Goal: Task Accomplishment & Management: Use online tool/utility

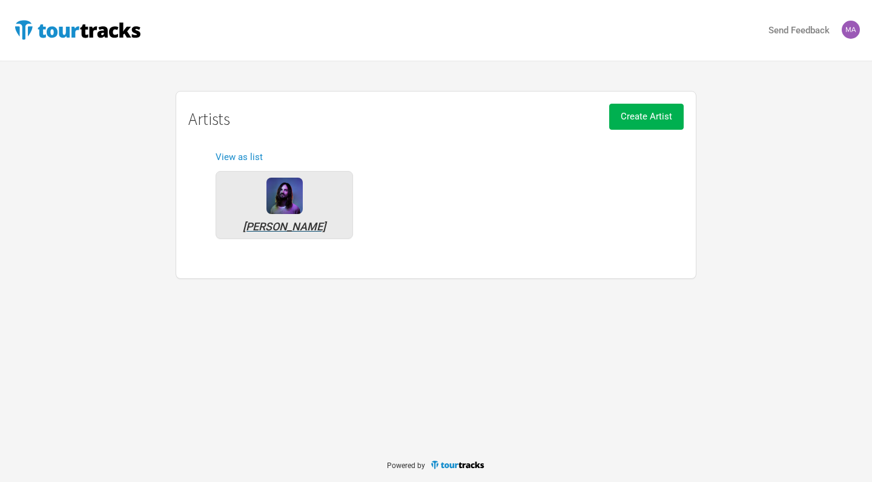
click at [290, 214] on div "[PERSON_NAME]" at bounding box center [284, 205] width 137 height 68
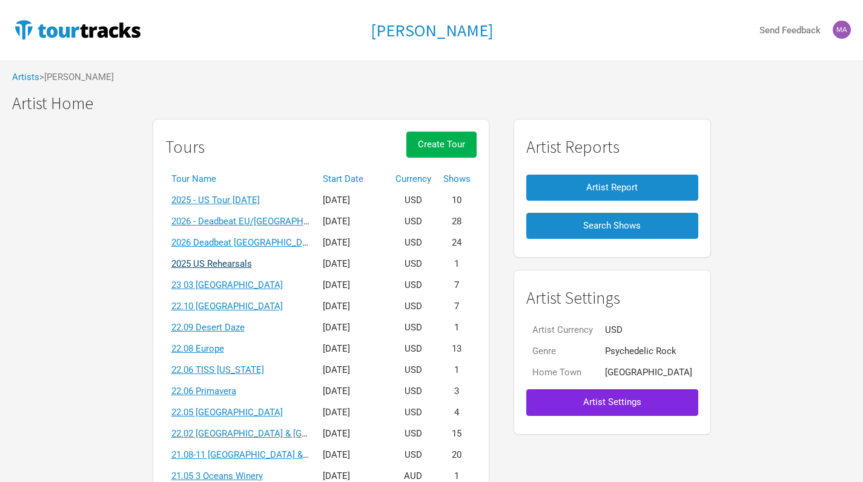
click at [239, 264] on link "2025 US Rehearsals" at bounding box center [211, 263] width 81 height 11
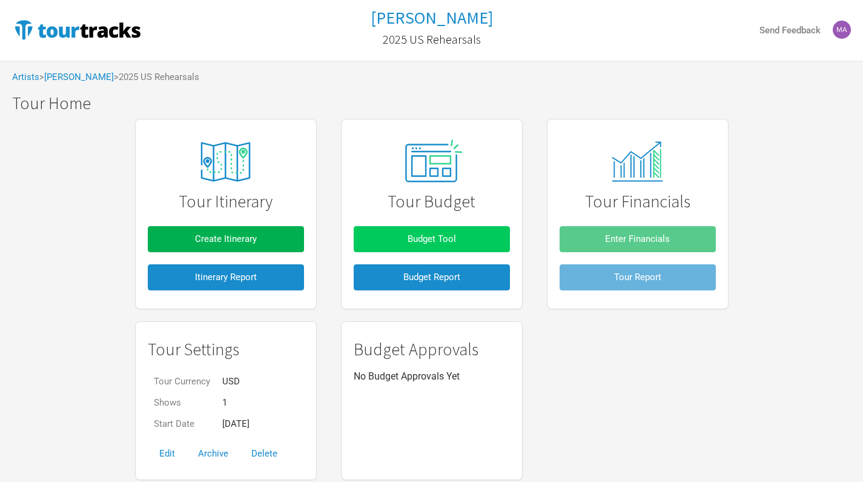
click at [429, 231] on button "Budget Tool" at bounding box center [432, 239] width 156 height 26
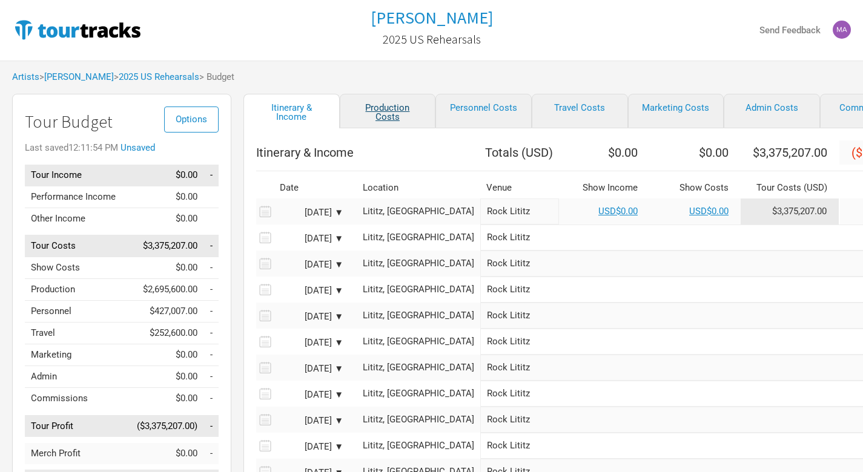
click at [389, 116] on link "Production Costs" at bounding box center [388, 111] width 96 height 35
select select "Total Days"
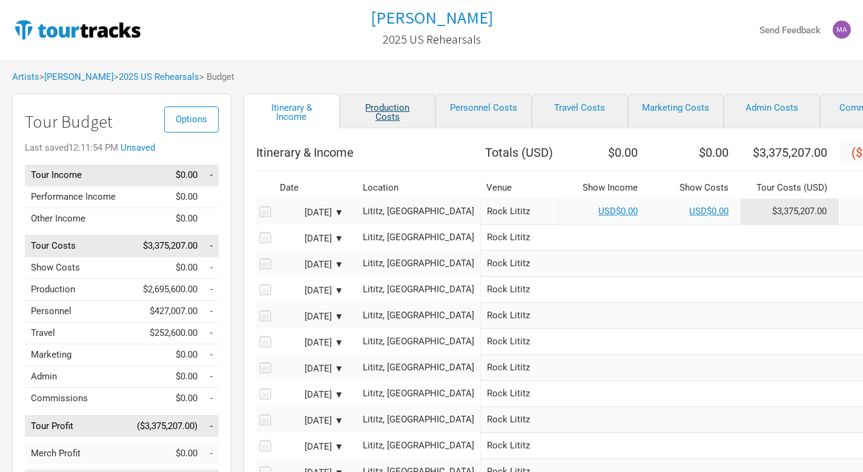
select select "Total Days"
select select "Shows"
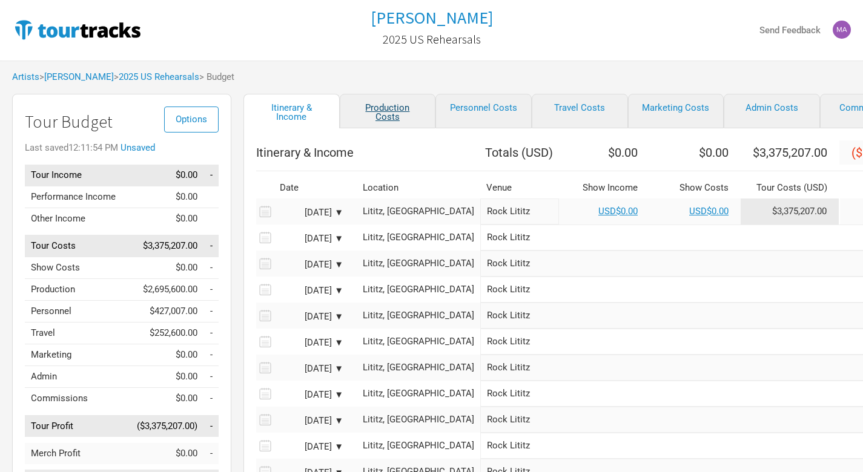
select select "Shows"
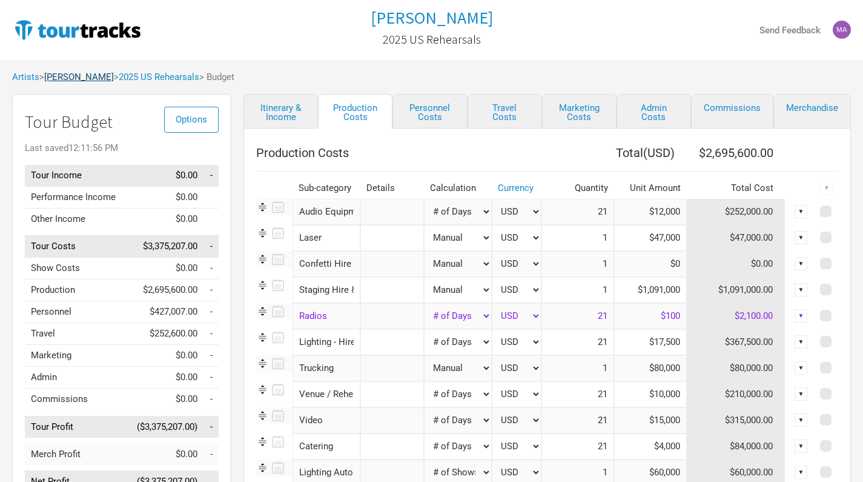
click at [87, 79] on link "[PERSON_NAME]" at bounding box center [79, 76] width 70 height 11
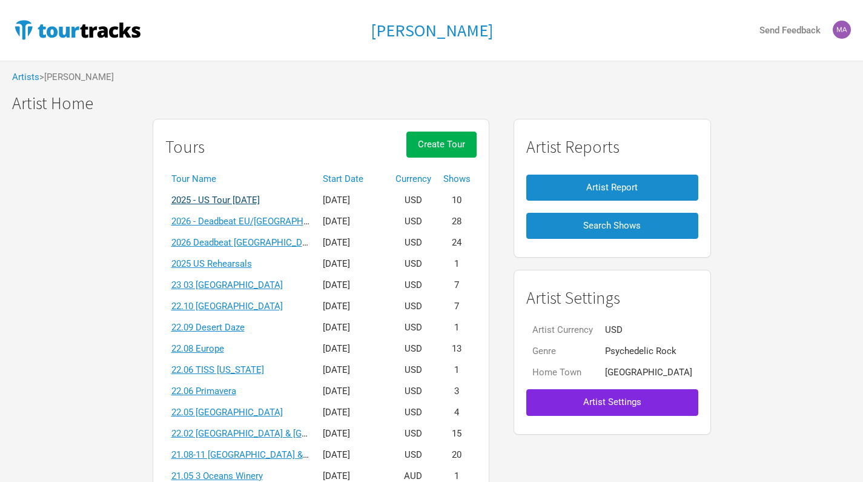
click at [260, 197] on link "2025 - US Tour [DATE]" at bounding box center [215, 199] width 88 height 11
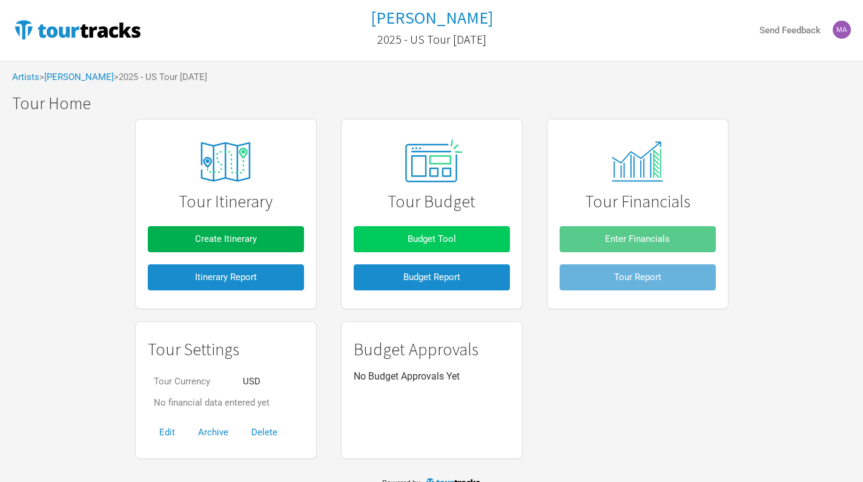
click at [452, 239] on span "Budget Tool" at bounding box center [432, 238] width 48 height 11
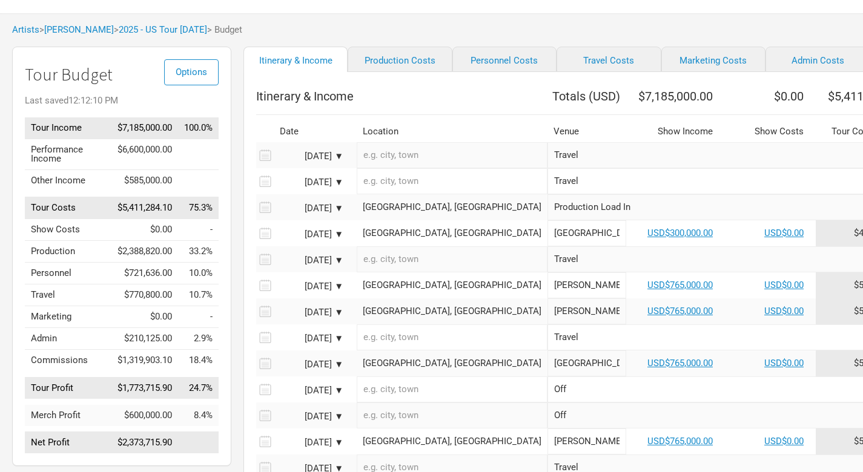
scroll to position [46, 0]
click at [340, 188] on div "[DATE] ▼" at bounding box center [310, 183] width 67 height 9
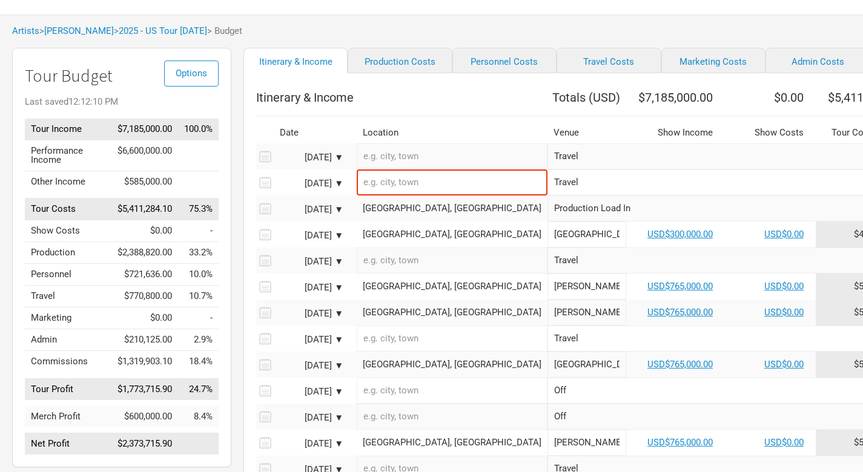
click at [548, 193] on input "Travel" at bounding box center [781, 183] width 466 height 26
drag, startPoint x: 520, startPoint y: 190, endPoint x: 479, endPoint y: 190, distance: 41.2
click at [548, 190] on input "Travel" at bounding box center [781, 183] width 466 height 26
click at [548, 196] on input "text" at bounding box center [781, 183] width 466 height 26
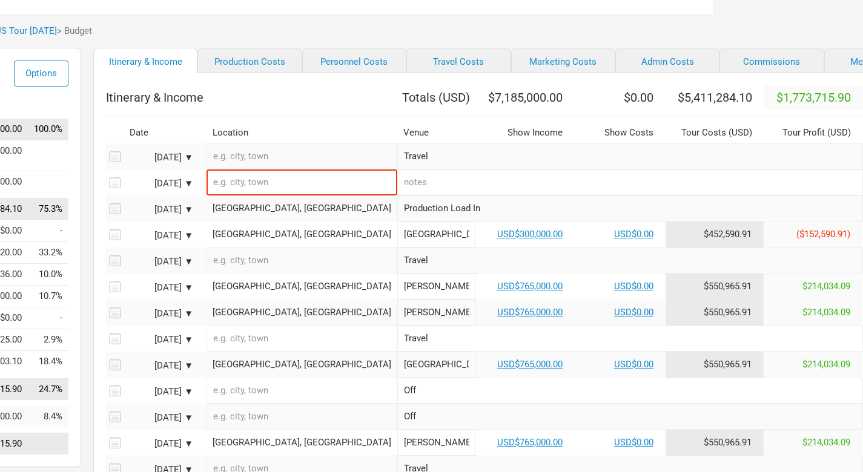
scroll to position [46, 150]
click at [872, 241] on div "▼" at bounding box center [879, 234] width 13 height 13
click at [853, 279] on link "Delete" at bounding box center [866, 274] width 26 height 9
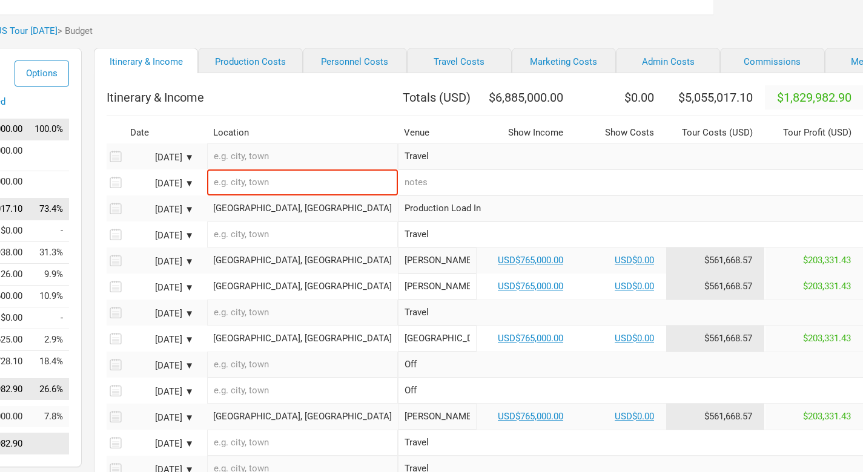
click at [872, 215] on div "▼" at bounding box center [878, 208] width 13 height 13
click at [853, 253] on link "Delete" at bounding box center [866, 248] width 26 height 9
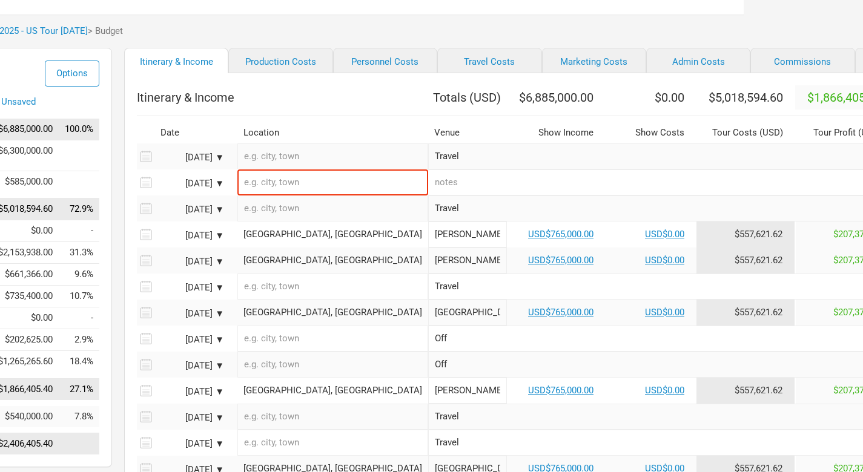
scroll to position [45, 110]
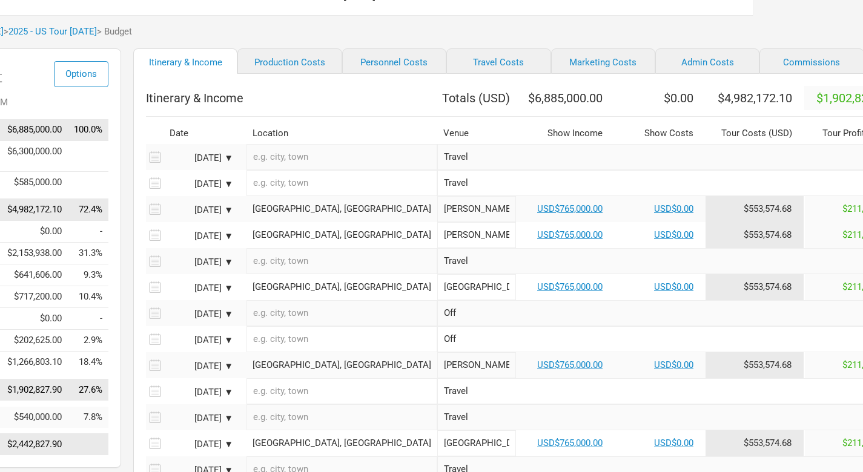
click at [437, 194] on input "Travel" at bounding box center [670, 183] width 466 height 26
type input "Load In"
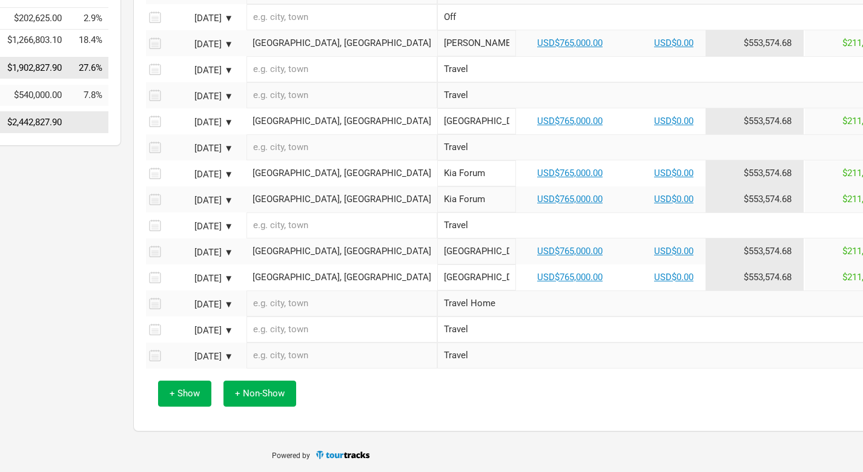
scroll to position [376, 110]
click at [252, 396] on span "+ Non-Show" at bounding box center [260, 393] width 50 height 11
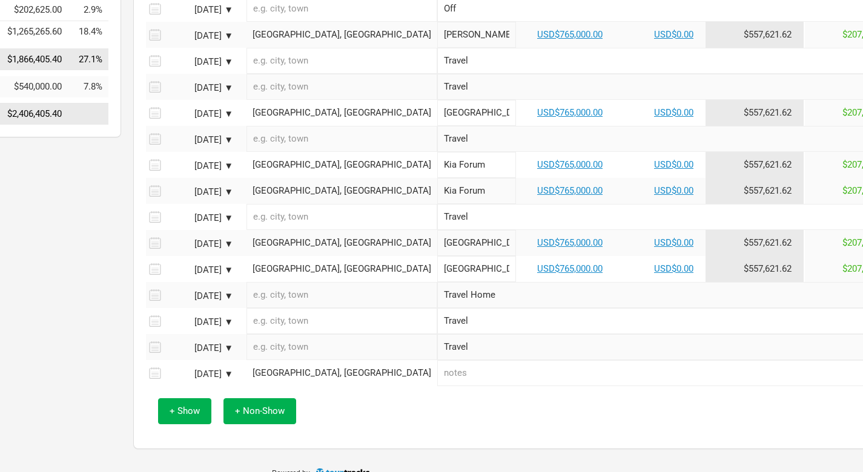
click at [228, 379] on div "[DATE] ▼" at bounding box center [200, 374] width 67 height 9
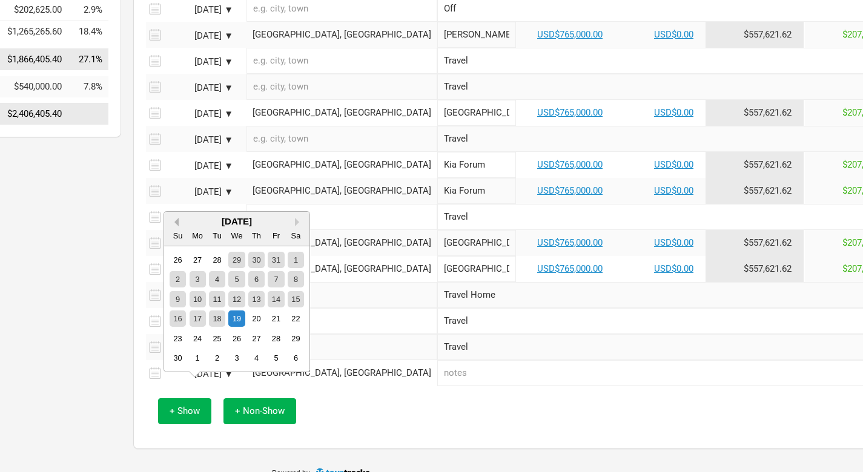
click at [174, 223] on button "Previous Month" at bounding box center [174, 222] width 8 height 8
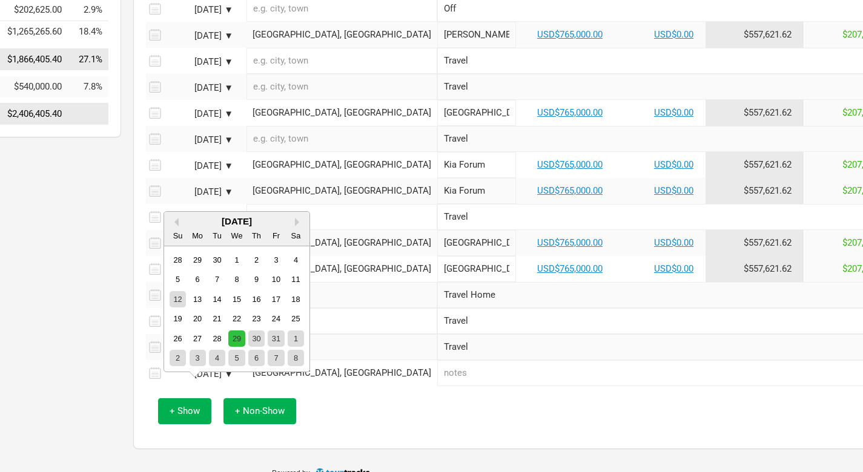
click at [241, 337] on div "29" at bounding box center [236, 339] width 16 height 16
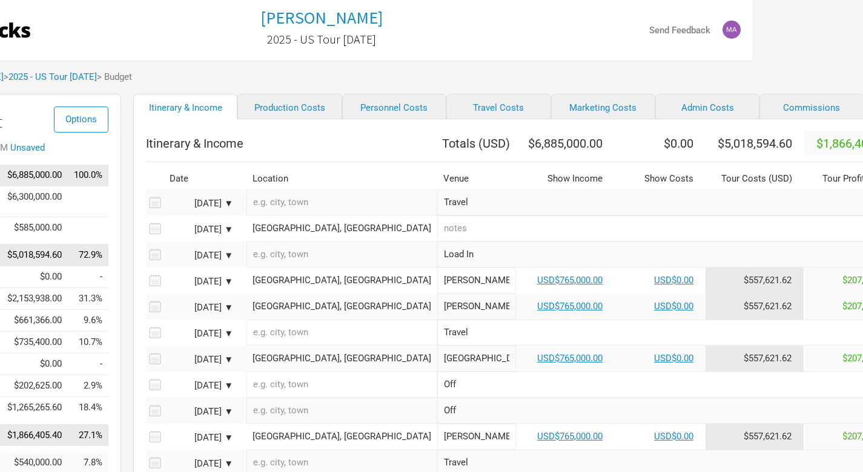
scroll to position [0, 110]
click at [320, 233] on div "[GEOGRAPHIC_DATA], [GEOGRAPHIC_DATA]" at bounding box center [342, 228] width 179 height 9
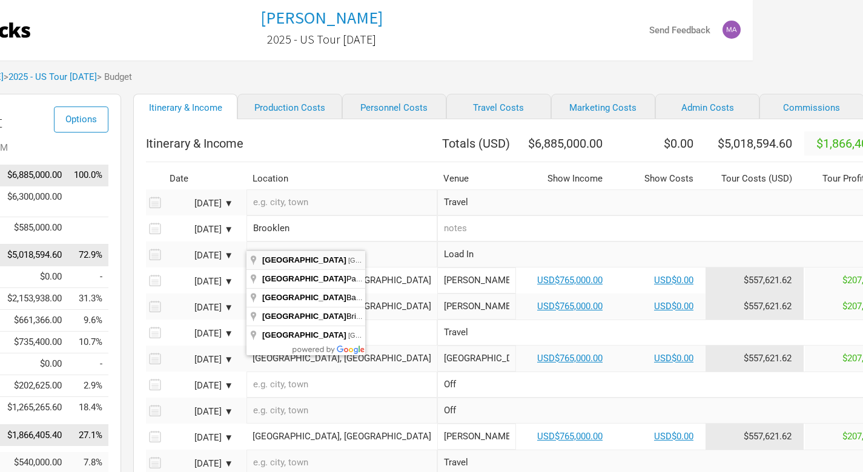
type input "[GEOGRAPHIC_DATA], [GEOGRAPHIC_DATA], [GEOGRAPHIC_DATA]"
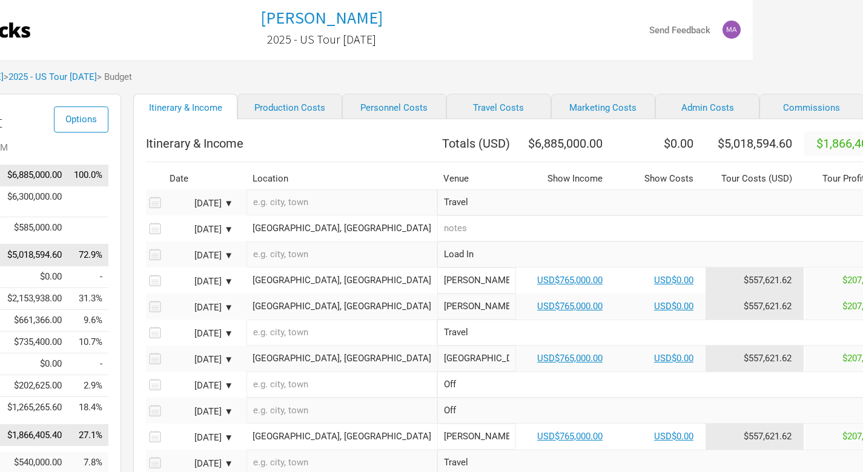
click at [437, 237] on input "text" at bounding box center [670, 229] width 466 height 26
type input "Day Off"
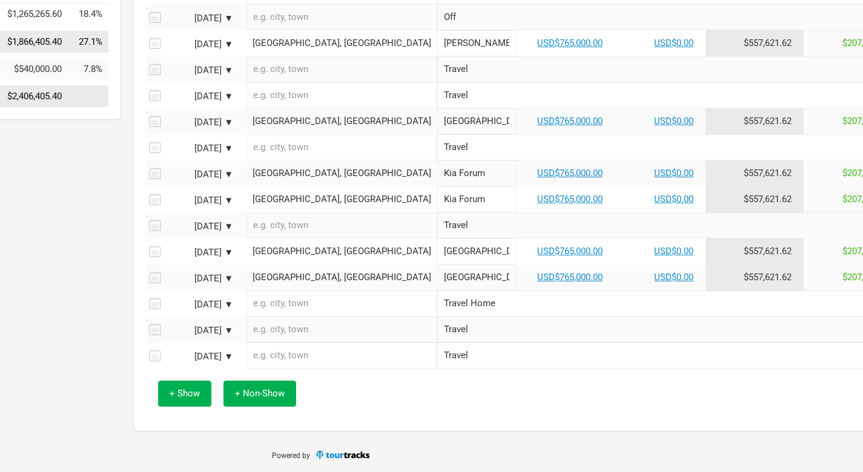
scroll to position [402, 110]
click at [191, 395] on span "+ Show" at bounding box center [185, 393] width 30 height 11
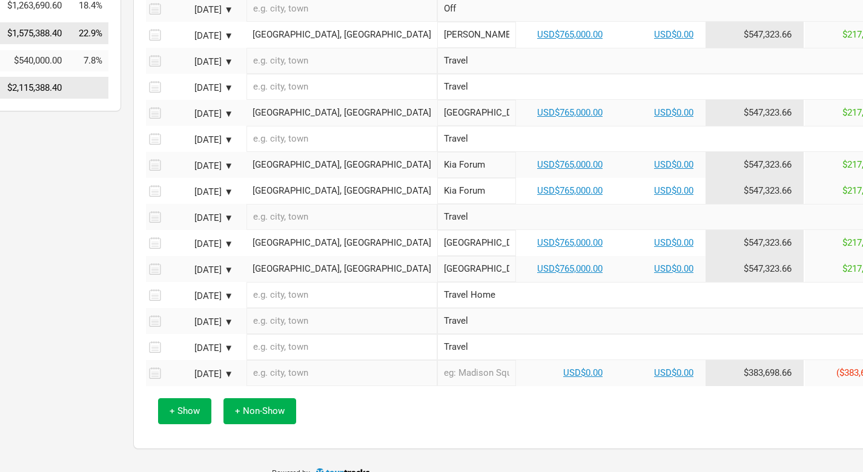
click at [228, 379] on div "[DATE] ▼" at bounding box center [200, 374] width 67 height 9
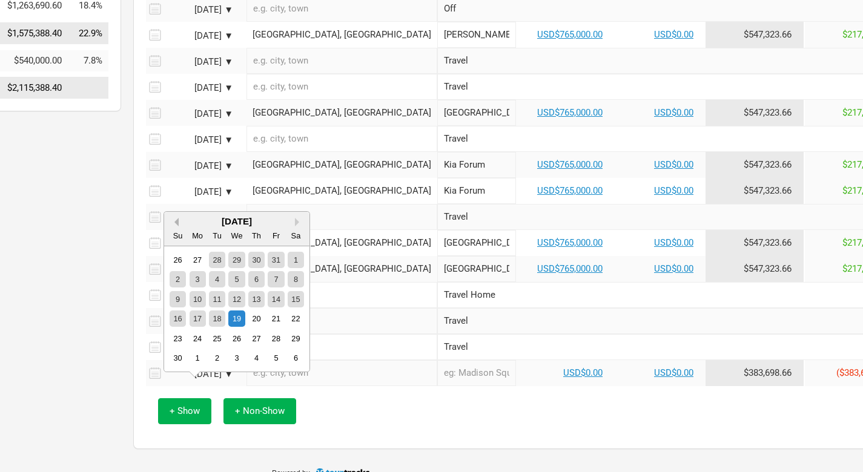
click at [175, 222] on button "Previous Month" at bounding box center [174, 222] width 8 height 8
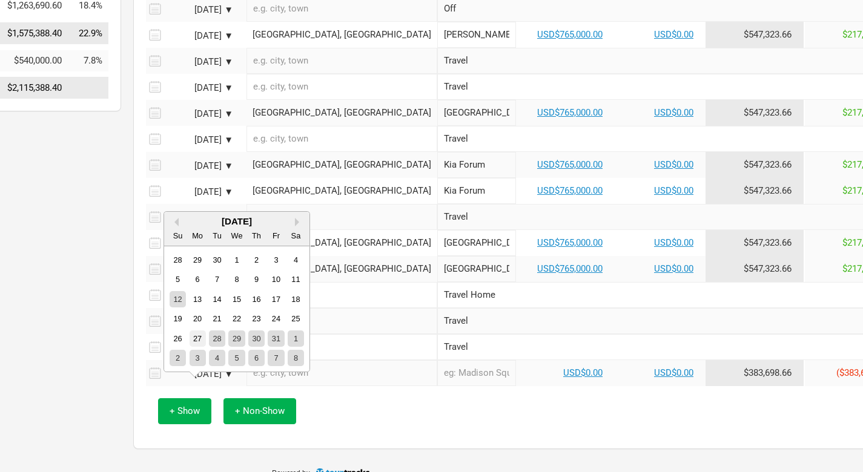
click at [198, 338] on div "27" at bounding box center [198, 339] width 16 height 16
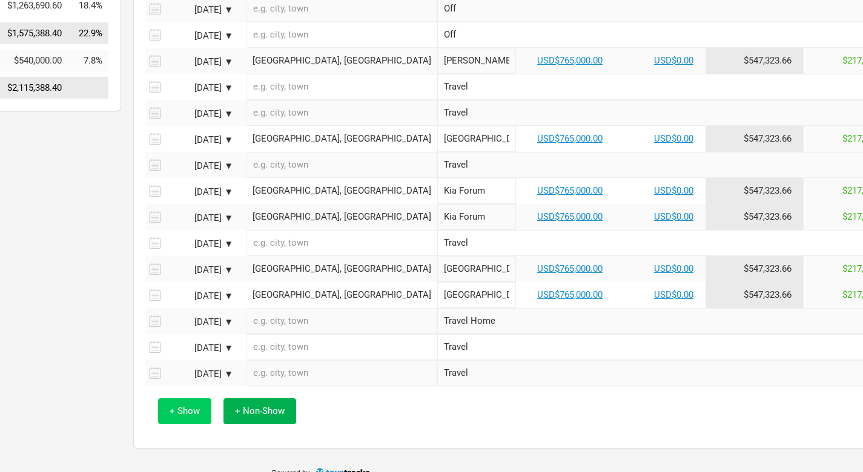
click at [186, 417] on span "+ Show" at bounding box center [185, 411] width 30 height 11
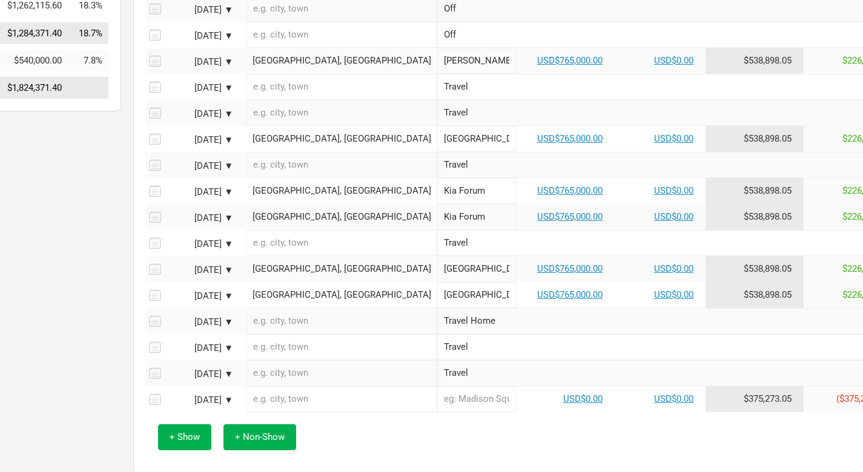
click at [227, 405] on div "[DATE] ▼" at bounding box center [200, 400] width 67 height 9
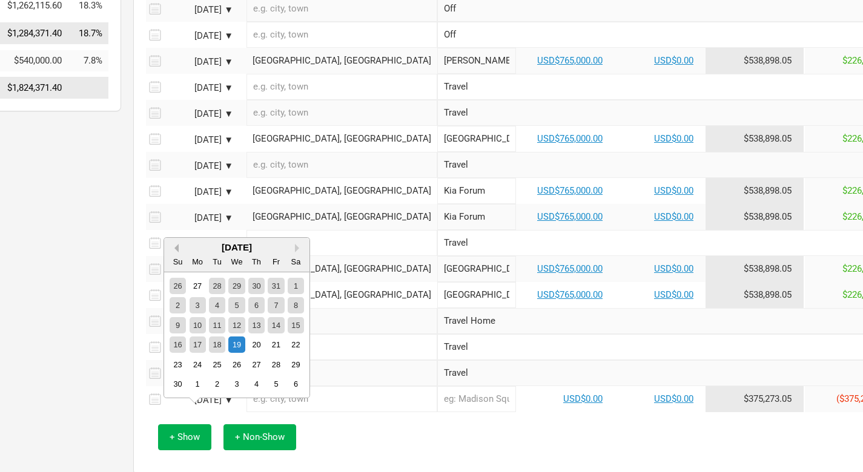
click at [178, 248] on button "Previous Month" at bounding box center [174, 248] width 8 height 8
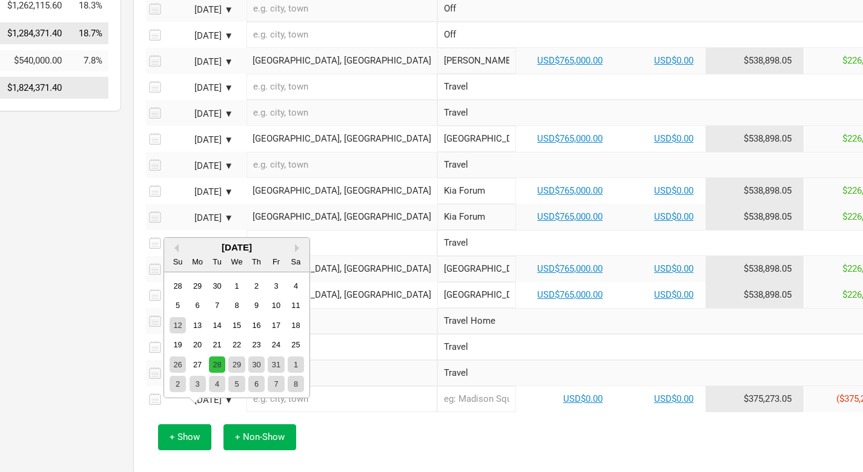
click at [218, 364] on div "28" at bounding box center [217, 365] width 16 height 16
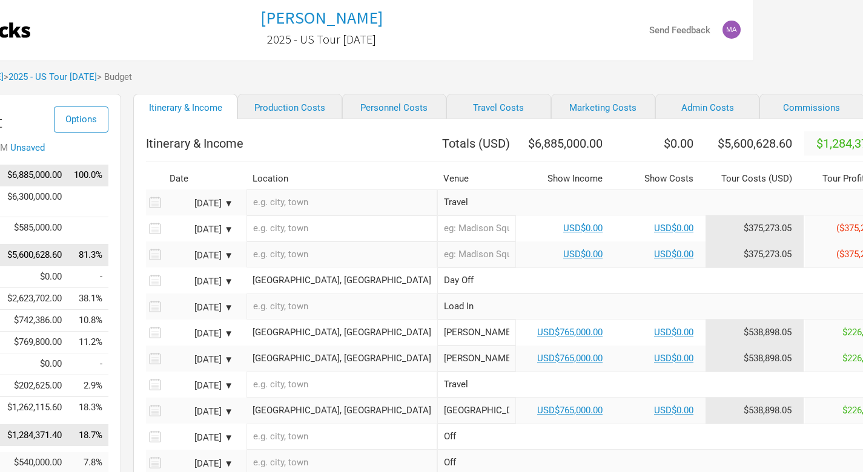
scroll to position [0, 110]
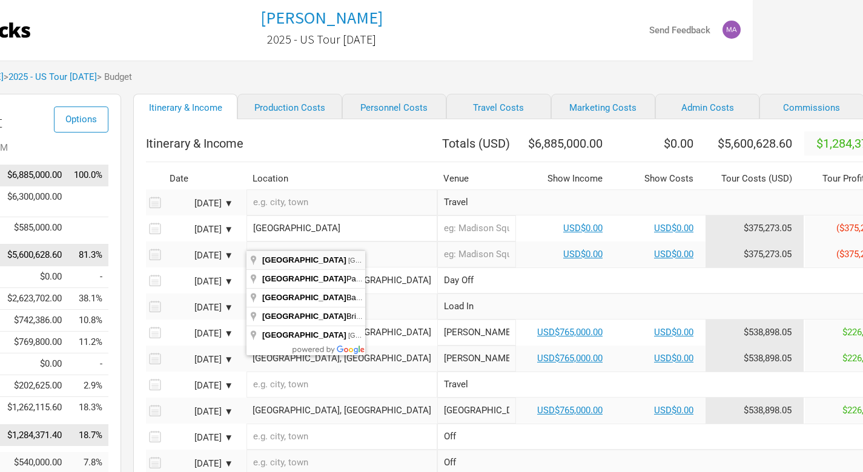
type input "[GEOGRAPHIC_DATA], [GEOGRAPHIC_DATA], [GEOGRAPHIC_DATA]"
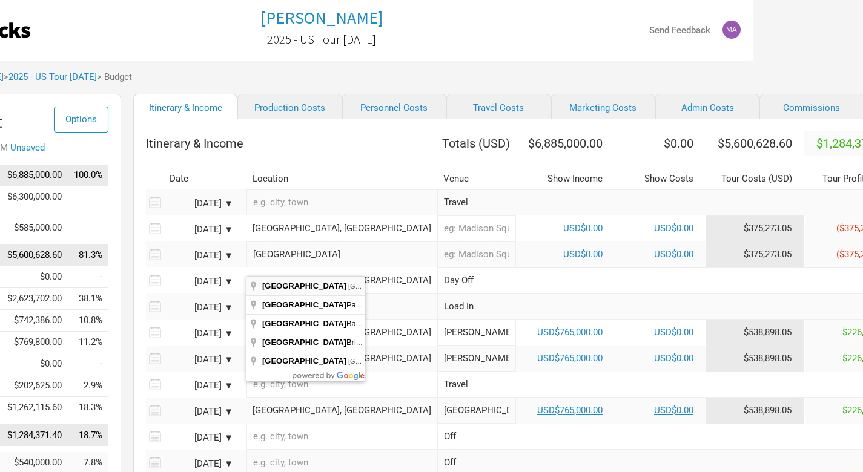
type input "[GEOGRAPHIC_DATA], [GEOGRAPHIC_DATA], [GEOGRAPHIC_DATA]"
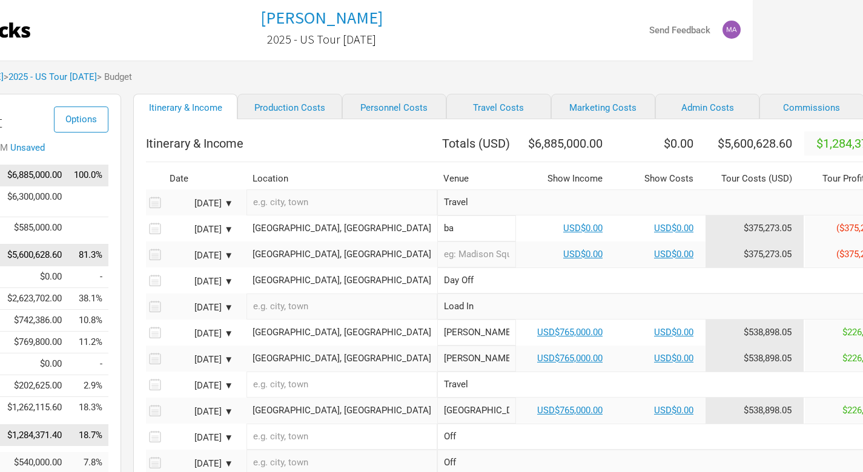
type input "b"
type input "[PERSON_NAME] Centre"
click at [437, 291] on input "Day Off" at bounding box center [670, 281] width 466 height 26
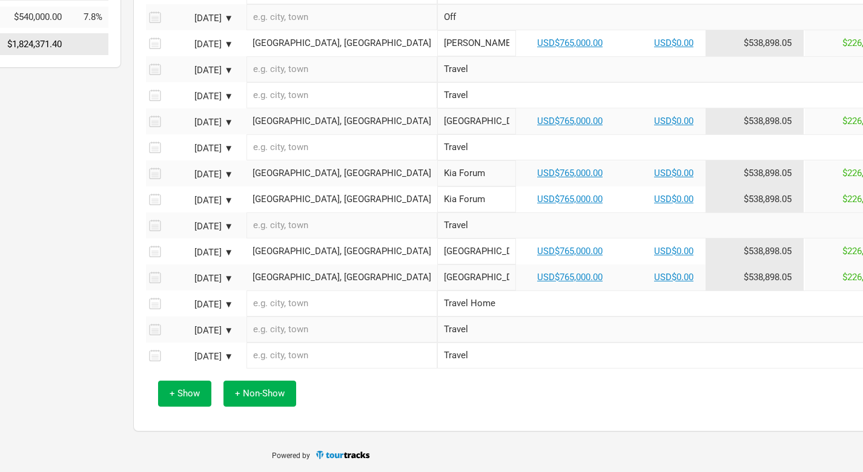
scroll to position [454, 110]
click at [247, 394] on span "+ Non-Show" at bounding box center [260, 393] width 50 height 11
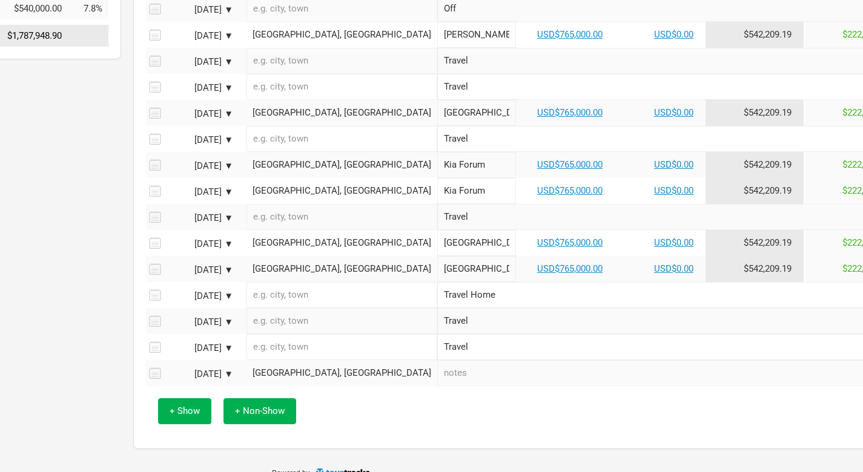
click at [227, 379] on div "[DATE] ▼" at bounding box center [200, 374] width 67 height 9
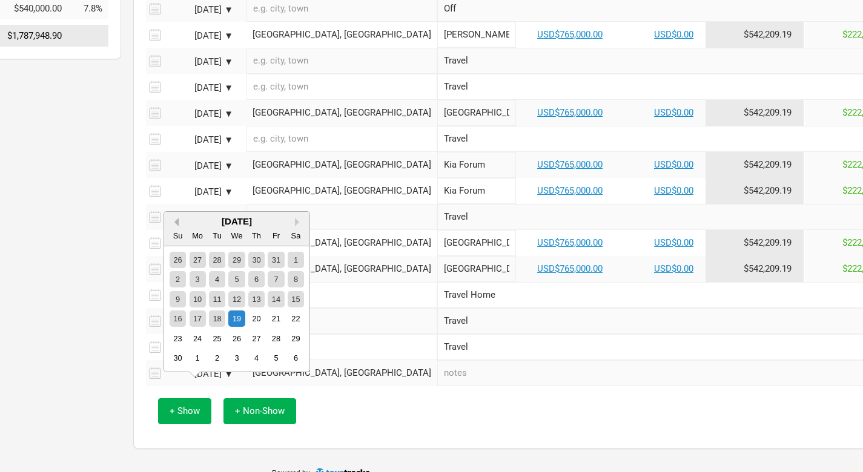
click at [178, 222] on button "Previous Month" at bounding box center [174, 222] width 8 height 8
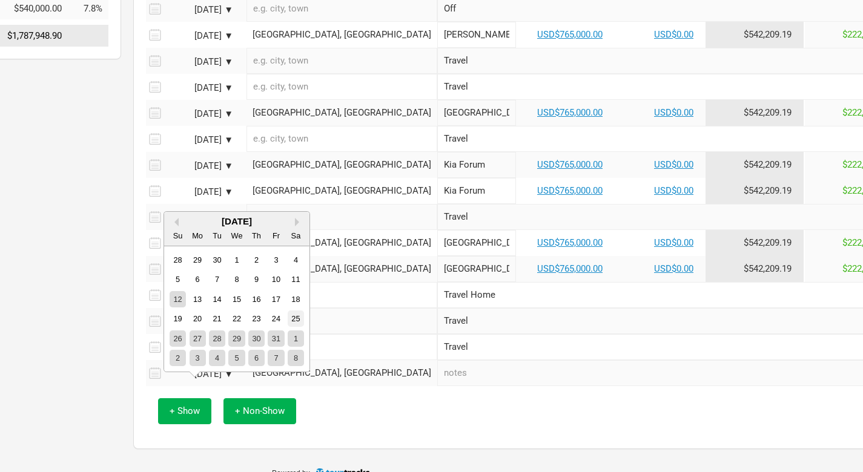
click at [294, 316] on div "25" at bounding box center [296, 319] width 16 height 16
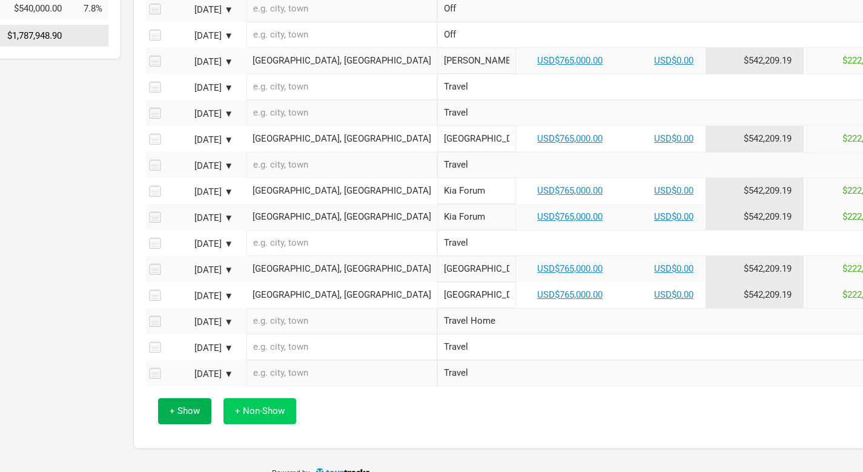
click at [249, 417] on span "+ Non-Show" at bounding box center [260, 411] width 50 height 11
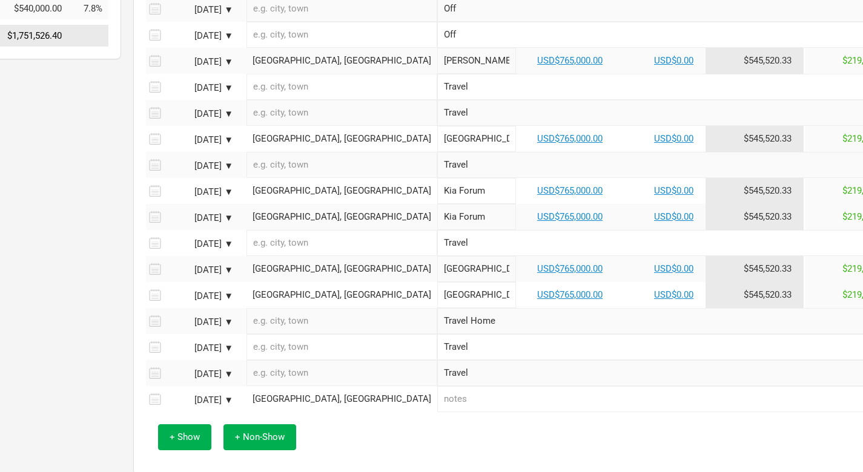
click at [228, 405] on div "[DATE] ▼" at bounding box center [200, 400] width 67 height 9
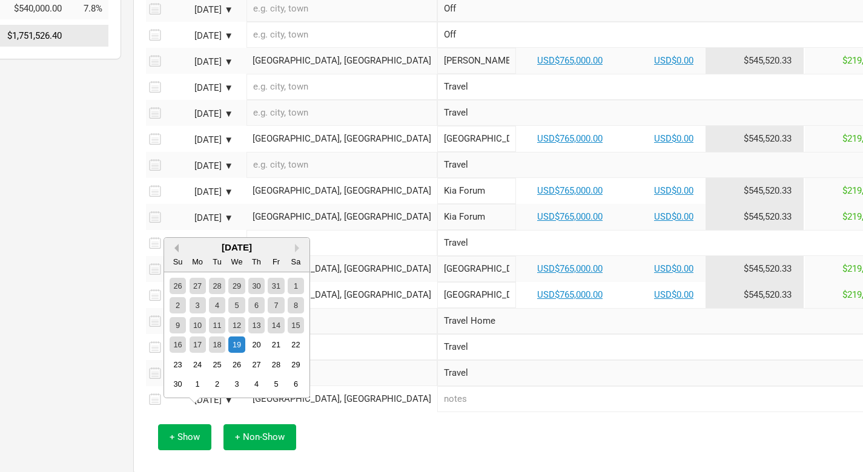
click at [176, 248] on button "Previous Month" at bounding box center [174, 248] width 8 height 8
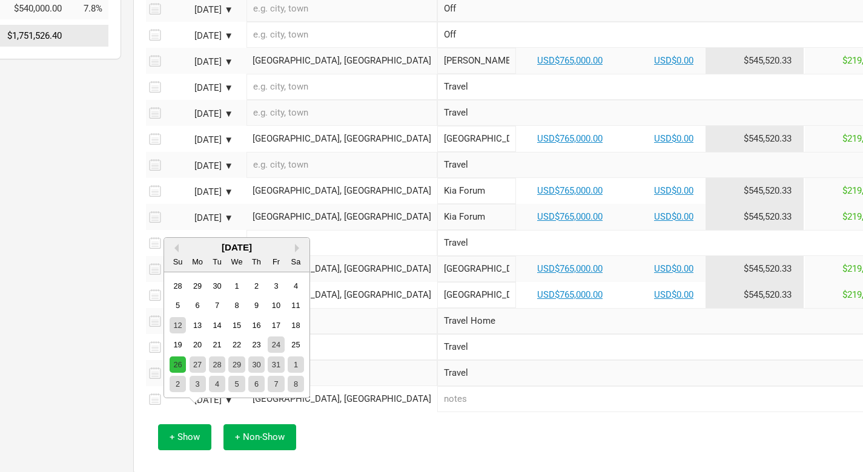
click at [179, 363] on div "26" at bounding box center [178, 365] width 16 height 16
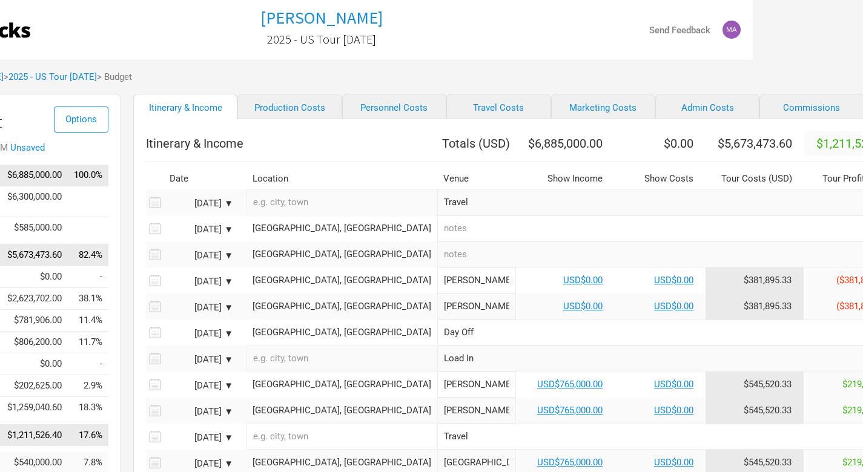
scroll to position [0, 110]
click at [437, 238] on input "text" at bounding box center [670, 229] width 466 height 26
type input "Load In"
click at [437, 265] on input "text" at bounding box center [670, 255] width 466 height 26
type input "Load In"
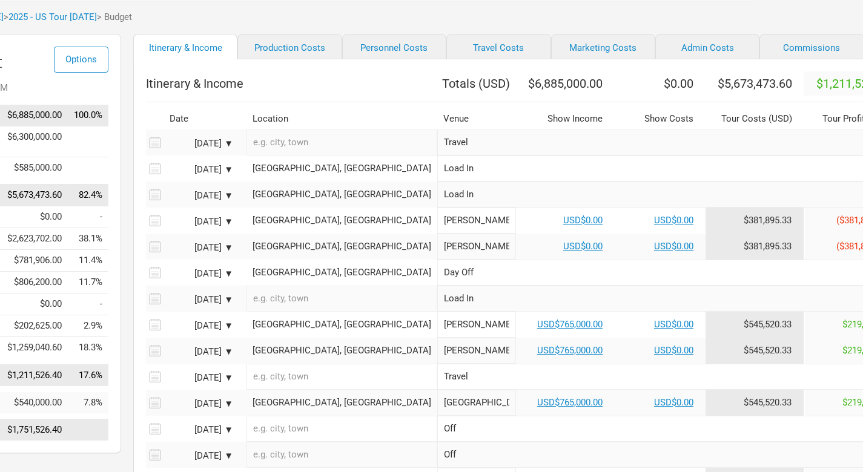
scroll to position [61, 110]
click at [538, 329] on link "USD$765,000.00" at bounding box center [570, 323] width 65 height 11
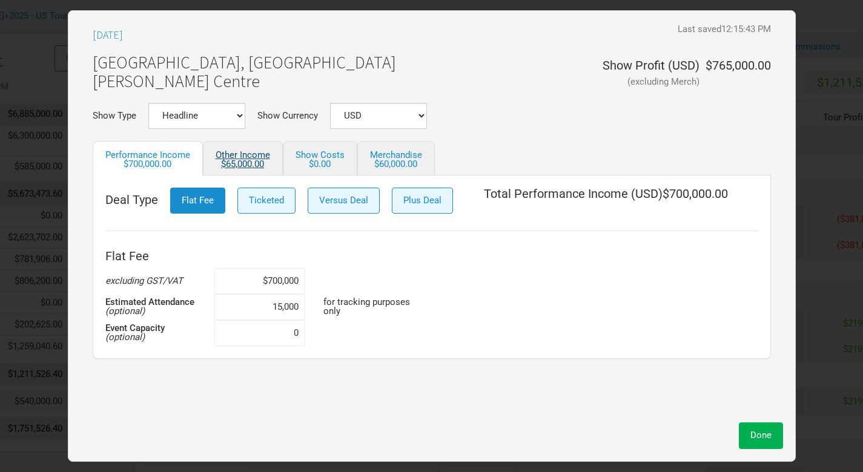
click at [249, 163] on div "$65,000.00" at bounding box center [243, 164] width 55 height 9
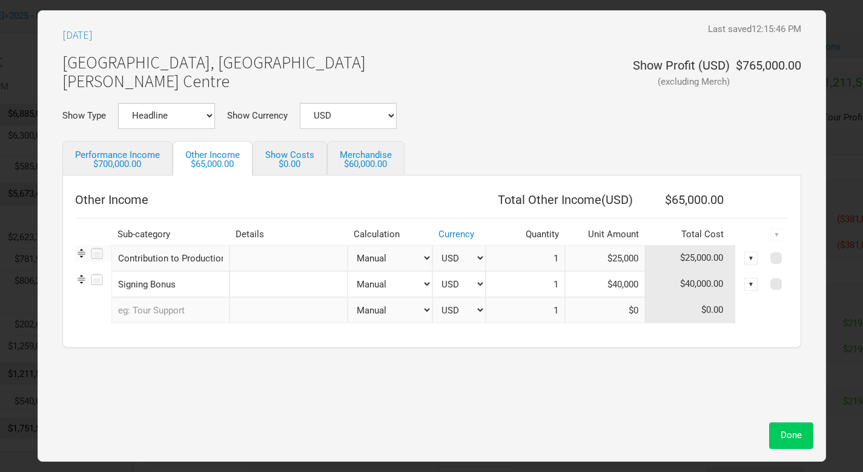
click at [790, 434] on span "Done" at bounding box center [791, 435] width 21 height 11
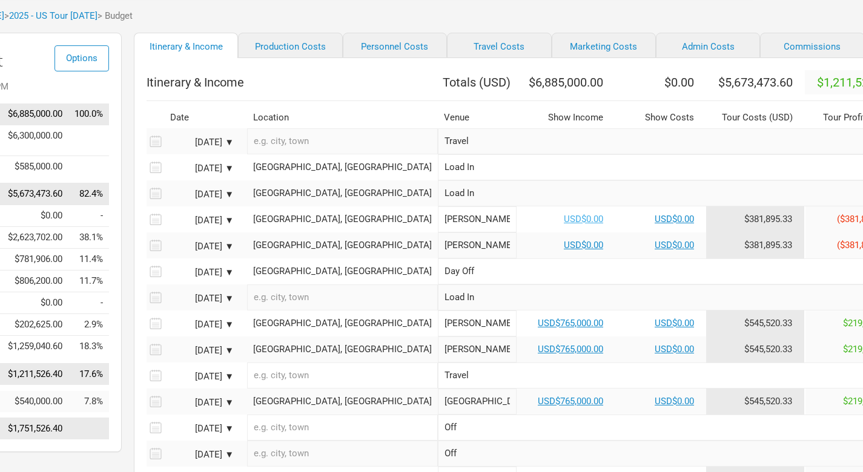
click at [564, 225] on link "USD$0.00" at bounding box center [583, 219] width 39 height 11
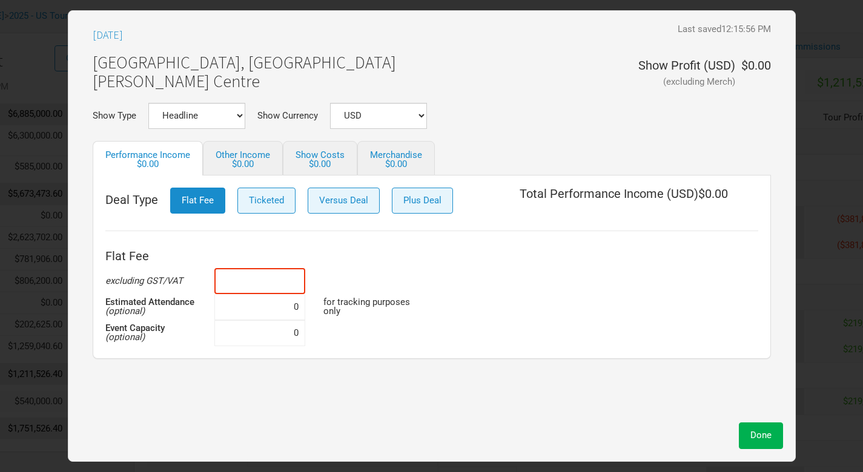
click at [293, 281] on input at bounding box center [259, 281] width 91 height 26
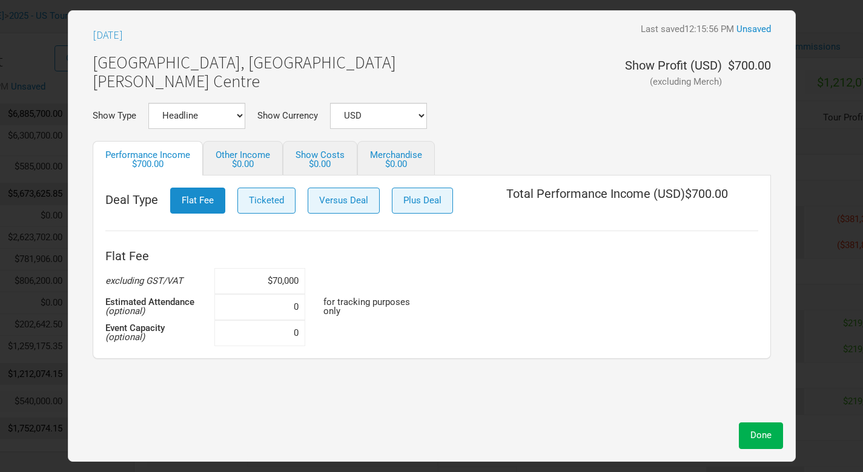
type input "$700,000"
click at [294, 310] on input at bounding box center [259, 307] width 91 height 26
type input "15,000"
click at [242, 161] on div "$0.00" at bounding box center [243, 164] width 55 height 9
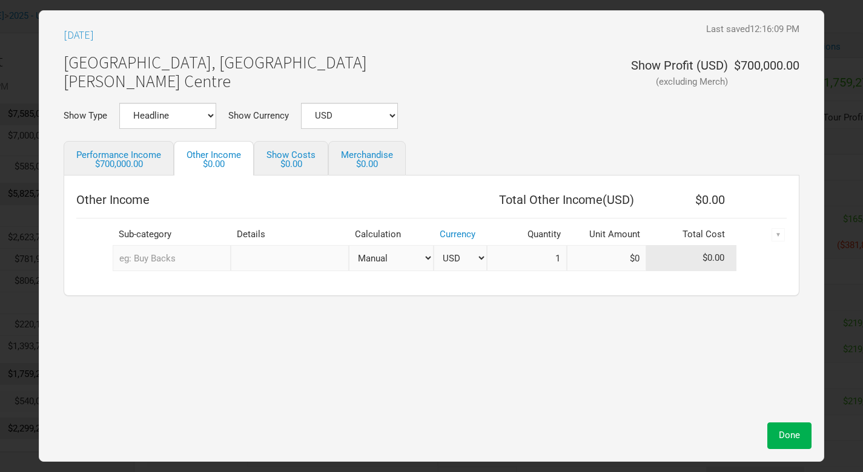
click at [176, 259] on input "text" at bounding box center [172, 258] width 118 height 26
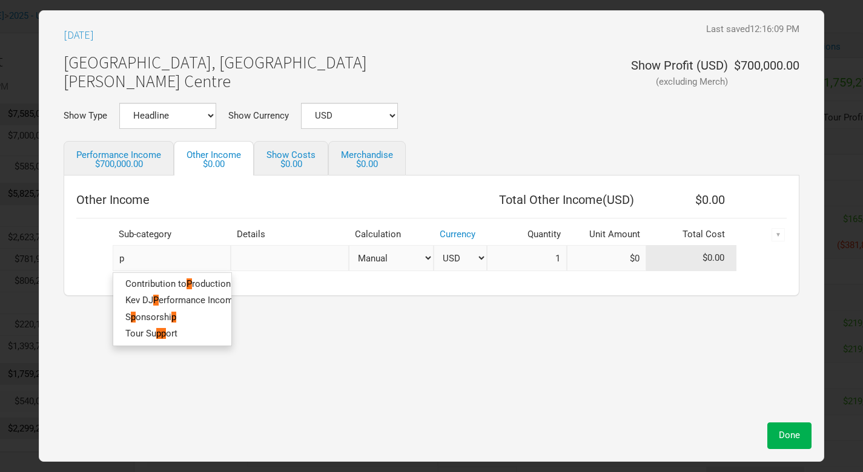
type input "pr"
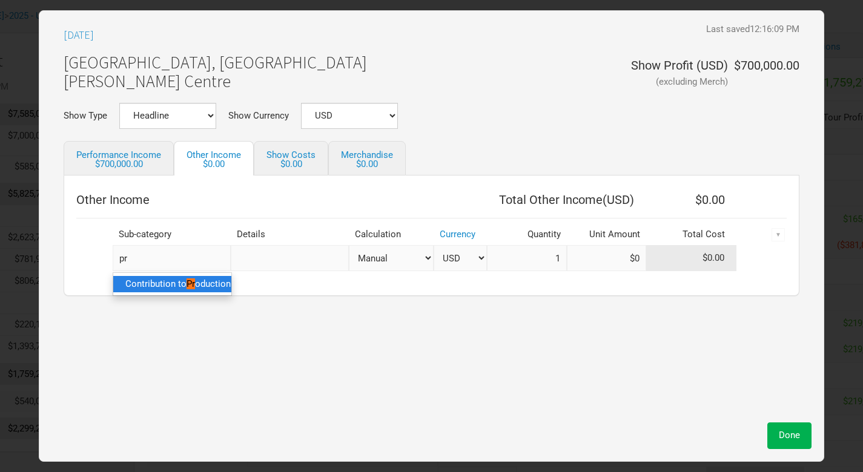
click at [168, 286] on span "Contribution to" at bounding box center [155, 284] width 61 height 11
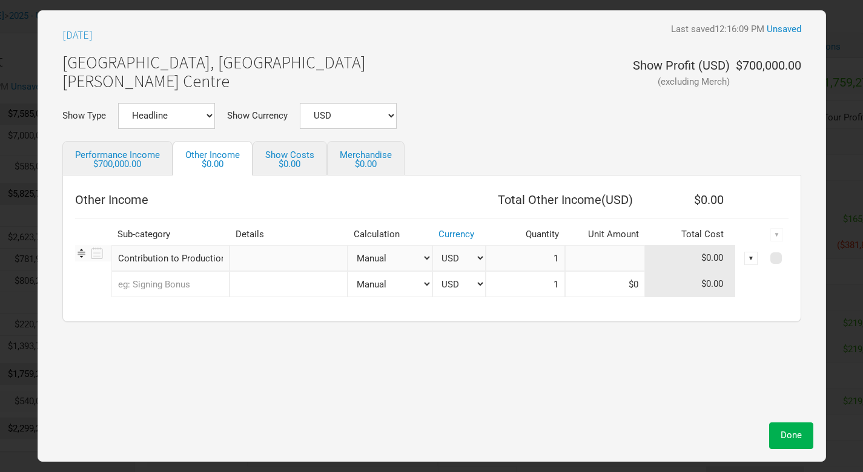
click at [631, 260] on input at bounding box center [605, 258] width 80 height 26
type input "$25,000"
click at [179, 285] on input "text" at bounding box center [170, 284] width 118 height 26
type input "sig"
type input "sign"
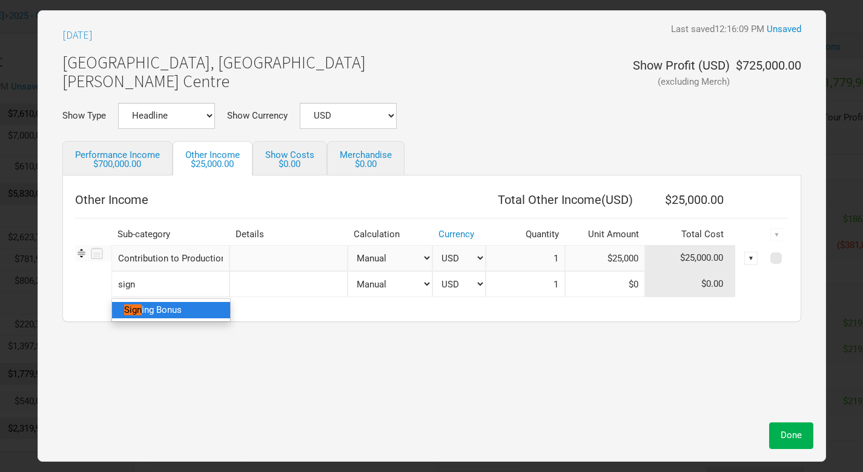
click at [167, 310] on span "ing Bonus" at bounding box center [162, 310] width 40 height 11
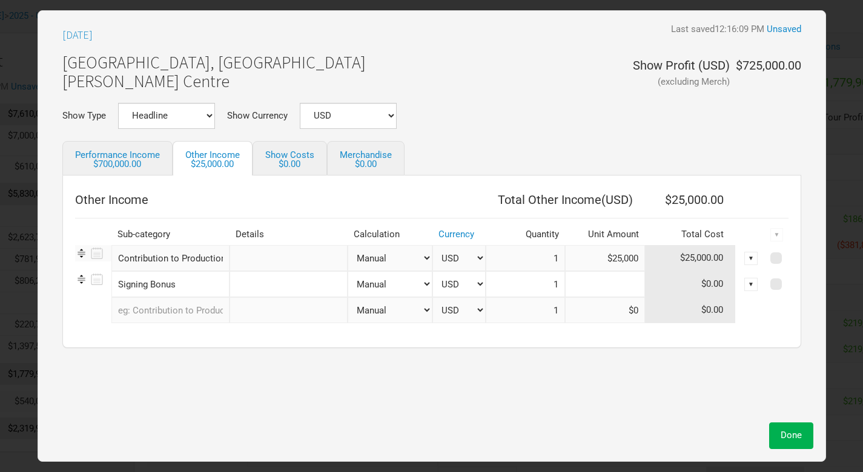
click at [618, 285] on input at bounding box center [605, 284] width 80 height 26
type input "$40,000"
click at [792, 438] on span "Done" at bounding box center [791, 435] width 21 height 11
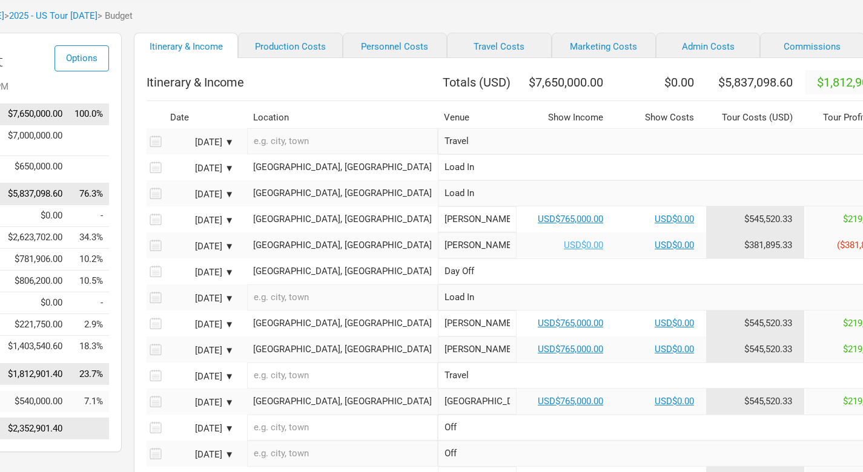
click at [564, 251] on link "USD$0.00" at bounding box center [583, 245] width 39 height 11
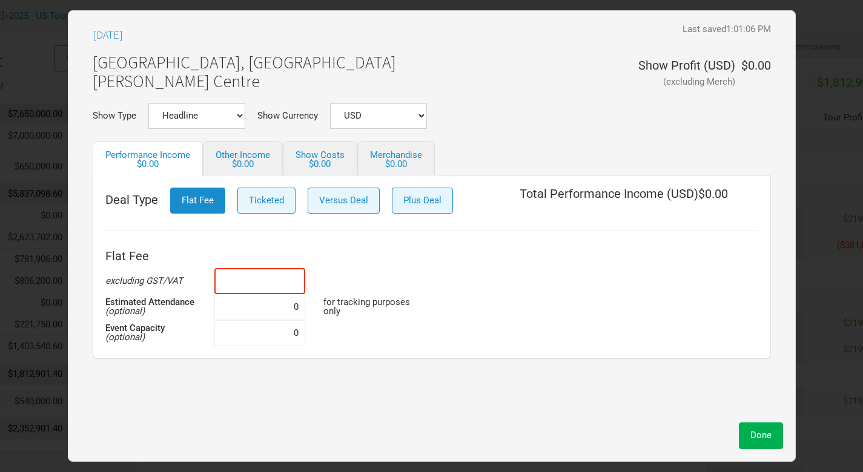
click at [291, 283] on input at bounding box center [259, 281] width 91 height 26
type input "$700,000"
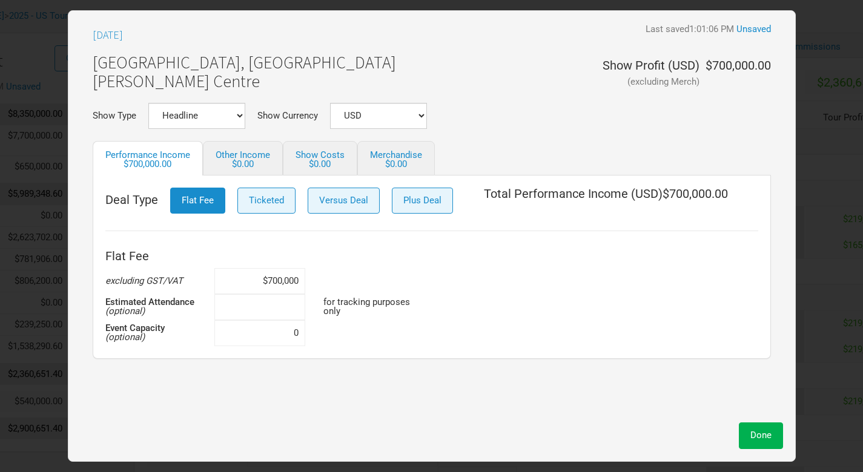
click at [294, 314] on input at bounding box center [259, 307] width 91 height 26
type input "15,000"
click at [242, 165] on div "$0.00" at bounding box center [243, 164] width 55 height 9
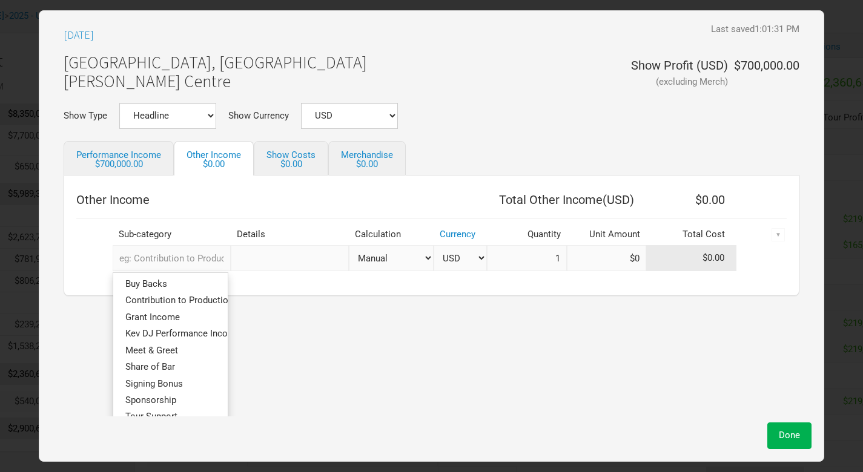
click at [168, 263] on input "text" at bounding box center [172, 258] width 118 height 26
click at [161, 296] on span "Contribution to Production" at bounding box center [179, 301] width 108 height 11
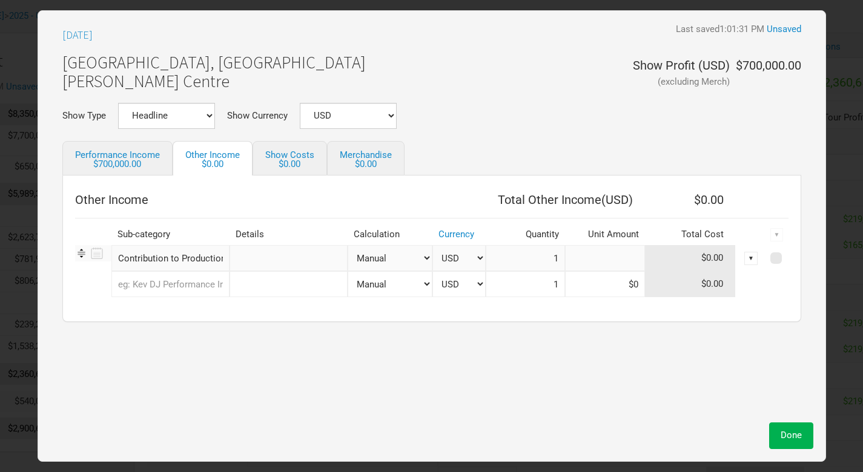
click at [605, 252] on input at bounding box center [605, 258] width 80 height 26
type input "$25,000"
click at [154, 283] on input "text" at bounding box center [170, 284] width 118 height 26
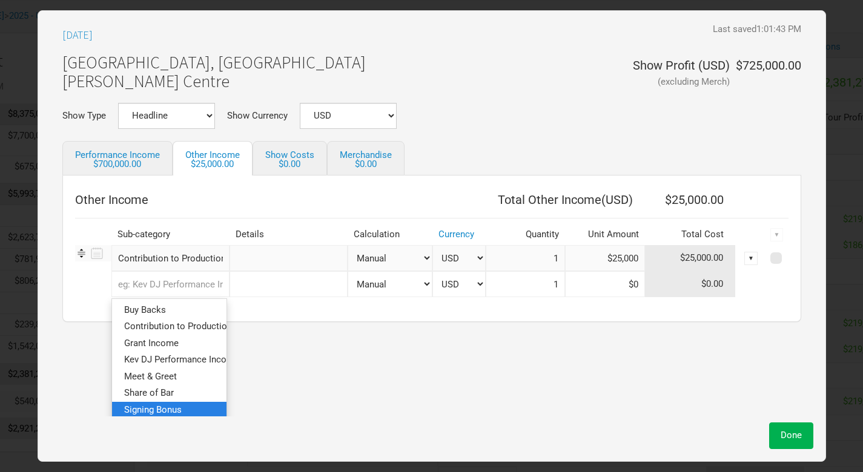
click at [154, 402] on link "Signing Bonus" at bounding box center [169, 410] width 114 height 16
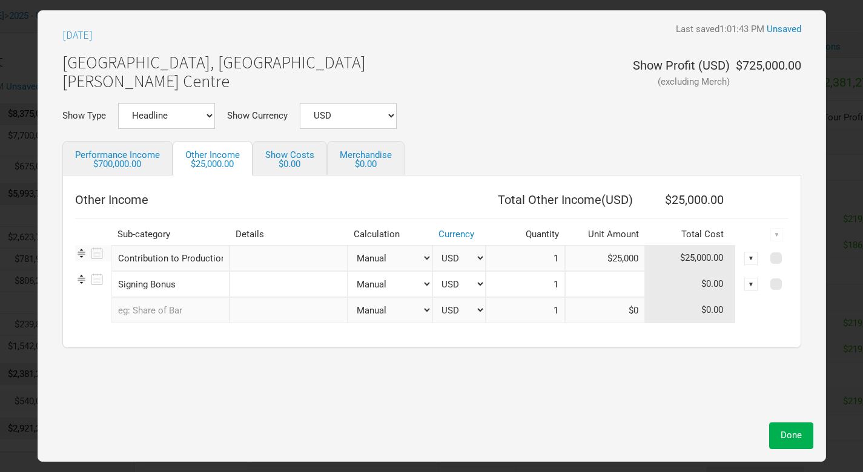
click at [626, 282] on input at bounding box center [605, 284] width 80 height 26
type input "$40,000"
click at [792, 432] on span "Done" at bounding box center [791, 435] width 21 height 11
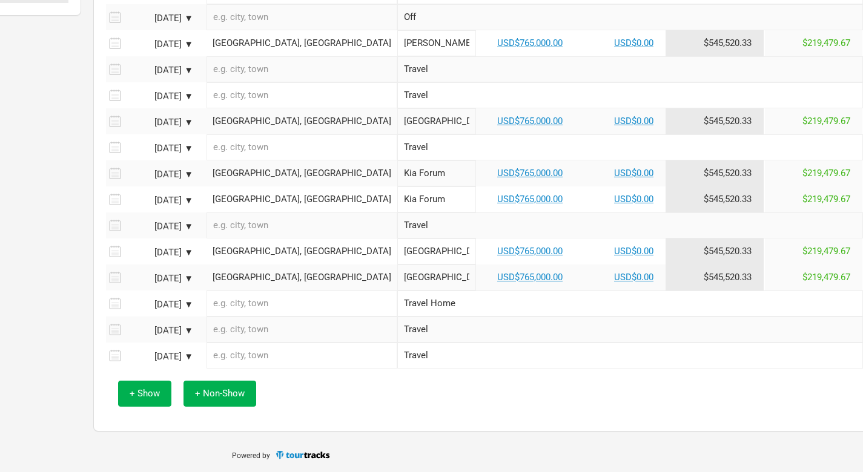
scroll to position [506, 150]
click at [398, 305] on input "Travel Home" at bounding box center [631, 304] width 466 height 26
type input "Travel"
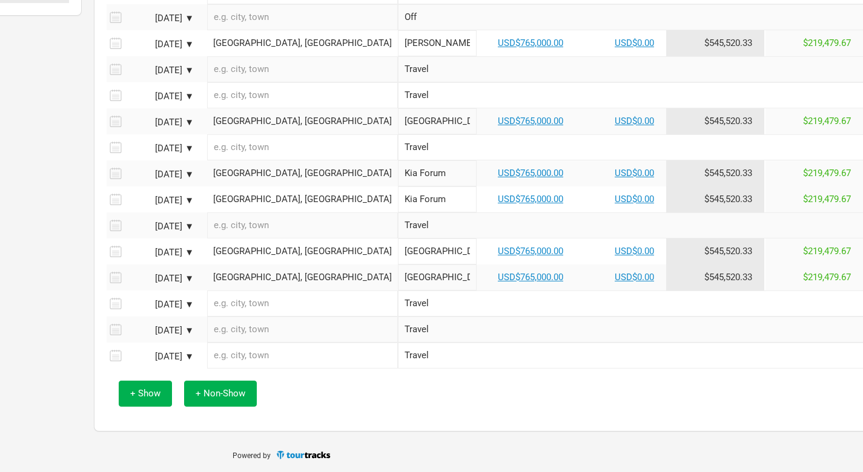
checkbox input "false"
click at [872, 330] on div "▼" at bounding box center [878, 329] width 13 height 13
click at [853, 368] on link "Delete" at bounding box center [866, 369] width 26 height 9
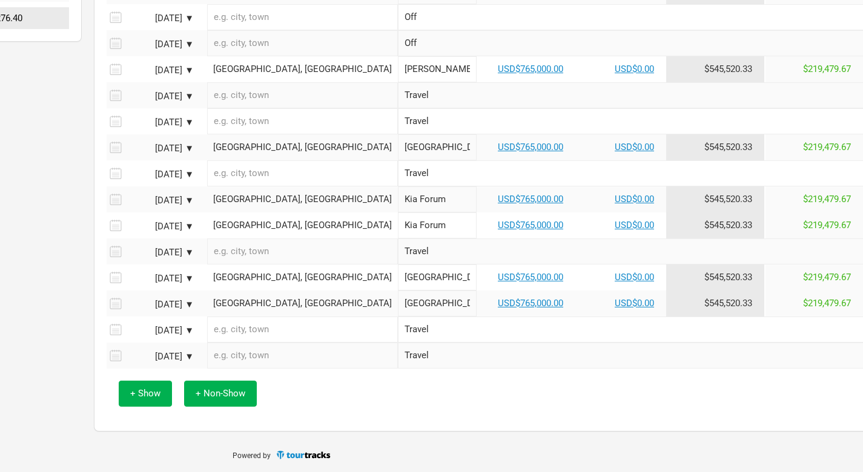
scroll to position [480, 150]
click at [148, 391] on span "+ Show" at bounding box center [145, 393] width 30 height 11
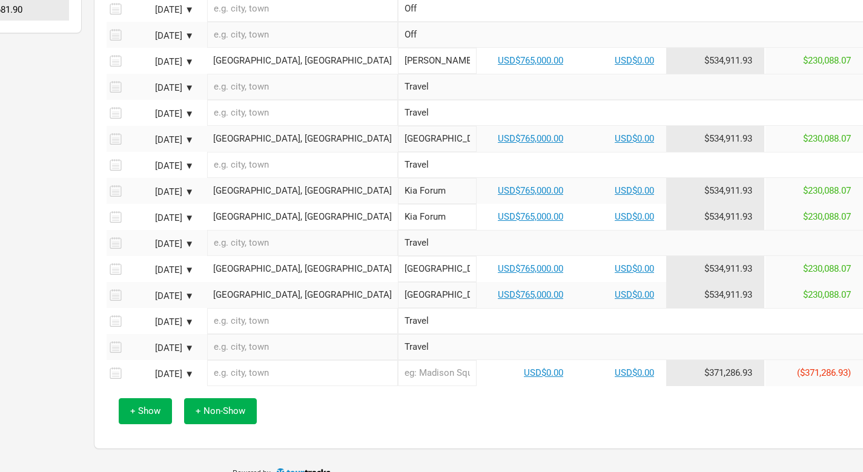
click at [188, 379] on div "[DATE] ▼" at bounding box center [160, 374] width 67 height 9
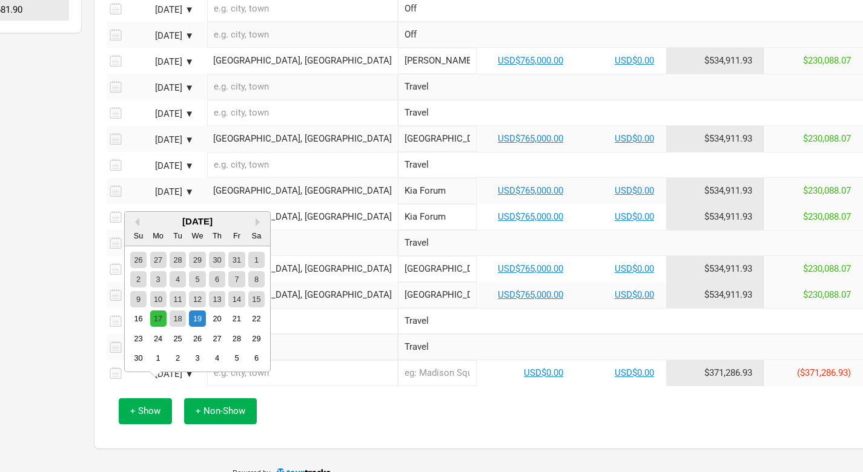
click at [156, 318] on div "17" at bounding box center [158, 319] width 16 height 16
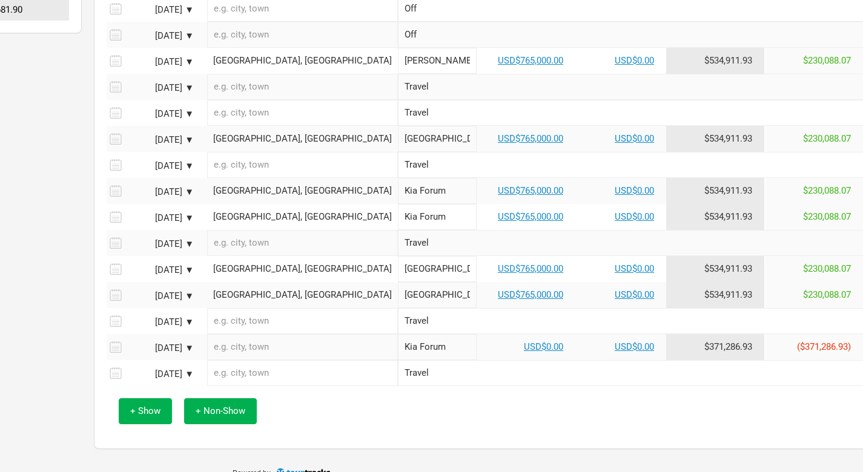
type input "Kia Forum"
click at [431, 383] on input "Travel" at bounding box center [631, 373] width 466 height 26
click at [524, 353] on link "USD$0.00" at bounding box center [543, 347] width 39 height 11
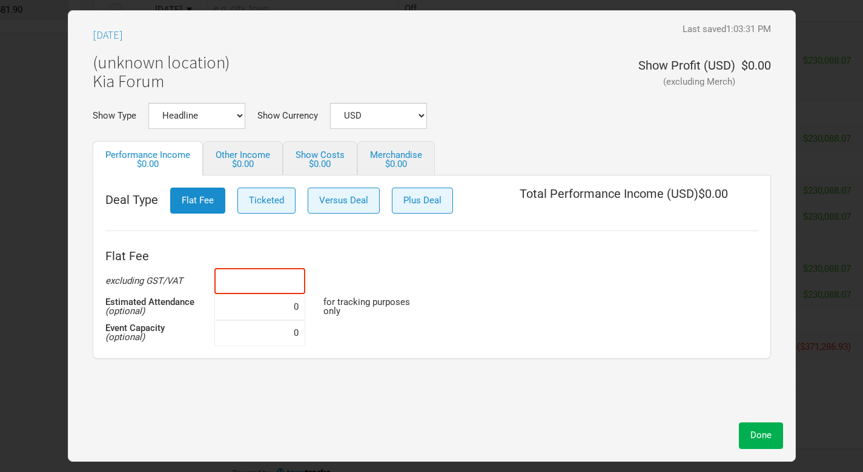
click at [291, 280] on input at bounding box center [259, 281] width 91 height 26
type input "$700,000"
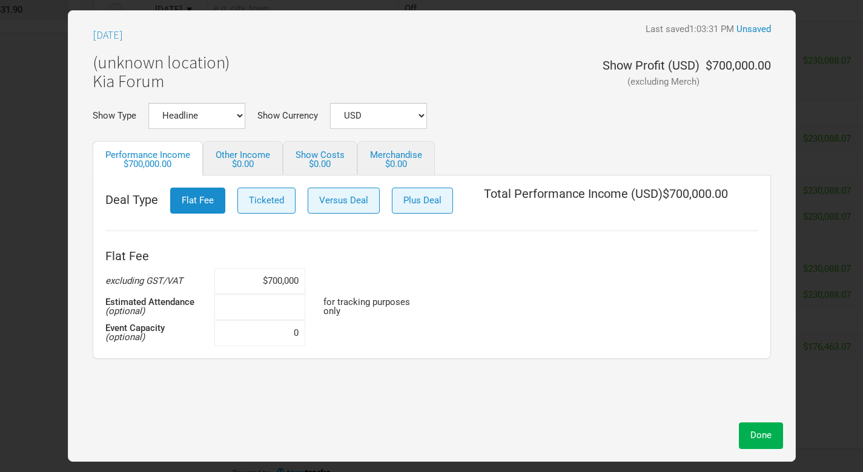
click at [293, 310] on input at bounding box center [259, 307] width 91 height 26
type input "15,000"
click at [243, 153] on link "Other Income $0.00" at bounding box center [243, 158] width 80 height 35
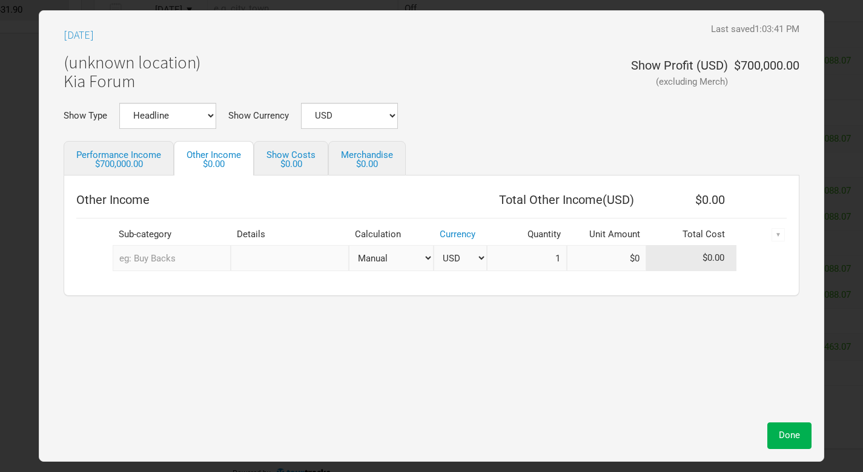
click at [191, 265] on input "text" at bounding box center [172, 258] width 118 height 26
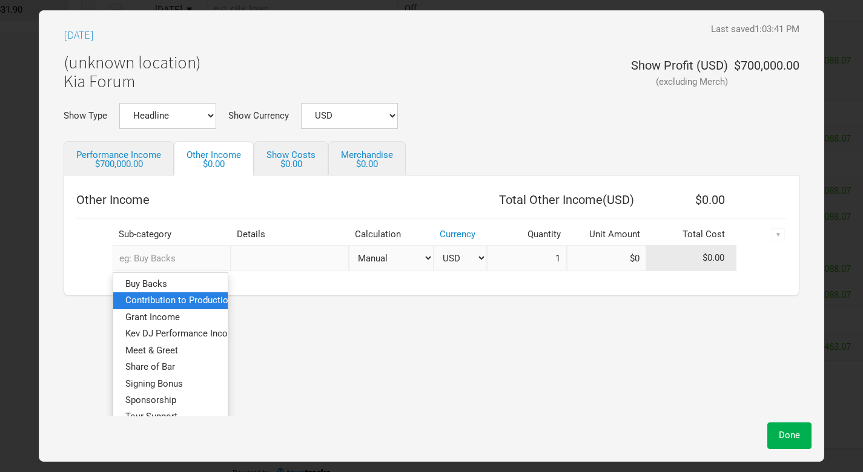
click at [181, 300] on span "Contribution to Production" at bounding box center [179, 301] width 108 height 11
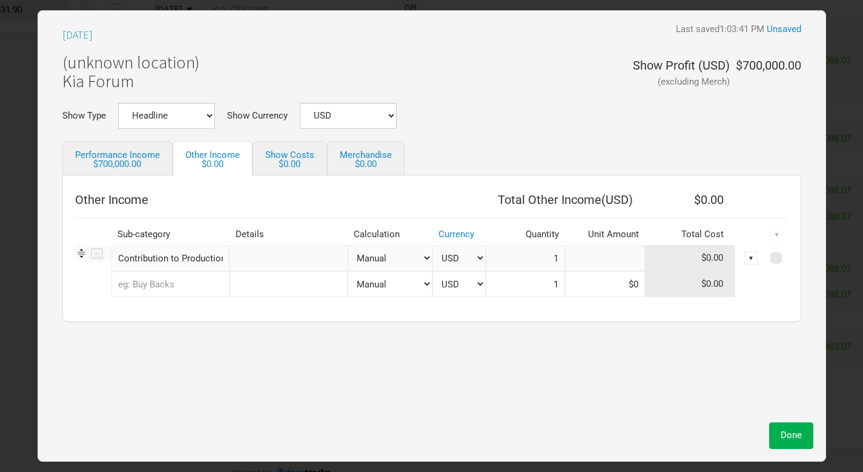
click at [616, 260] on input at bounding box center [605, 258] width 80 height 26
type input "$25,000"
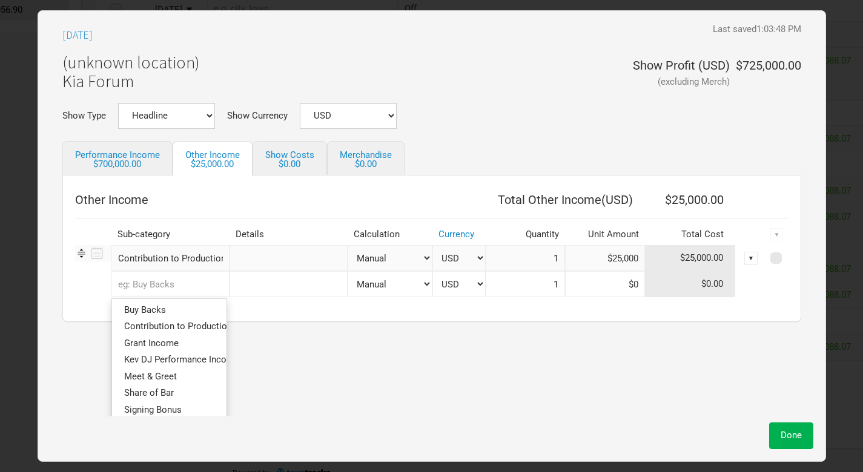
click at [193, 291] on input "text" at bounding box center [170, 284] width 118 height 26
click at [172, 407] on span "Signing Bonus" at bounding box center [153, 410] width 58 height 11
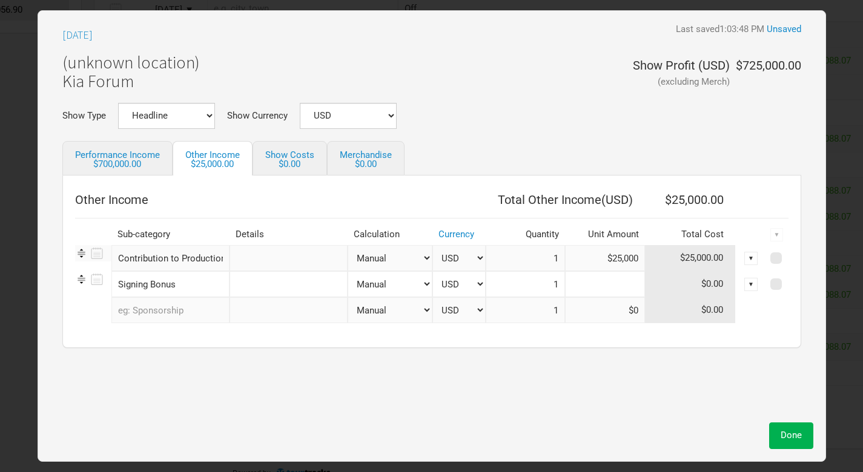
click at [624, 282] on input at bounding box center [605, 284] width 80 height 26
type input "$40,000"
click at [351, 155] on link "Merchandise $0.00" at bounding box center [366, 158] width 78 height 35
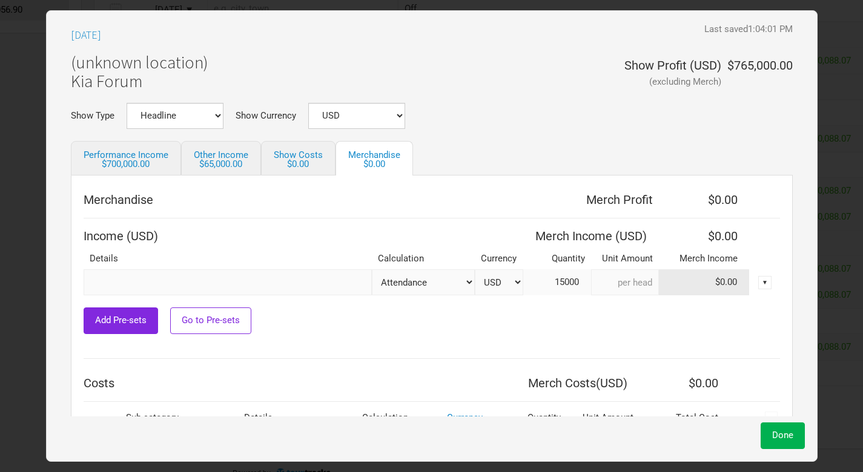
click at [635, 282] on input at bounding box center [625, 283] width 68 height 26
type input "$5"
click at [783, 436] on span "Done" at bounding box center [782, 435] width 21 height 11
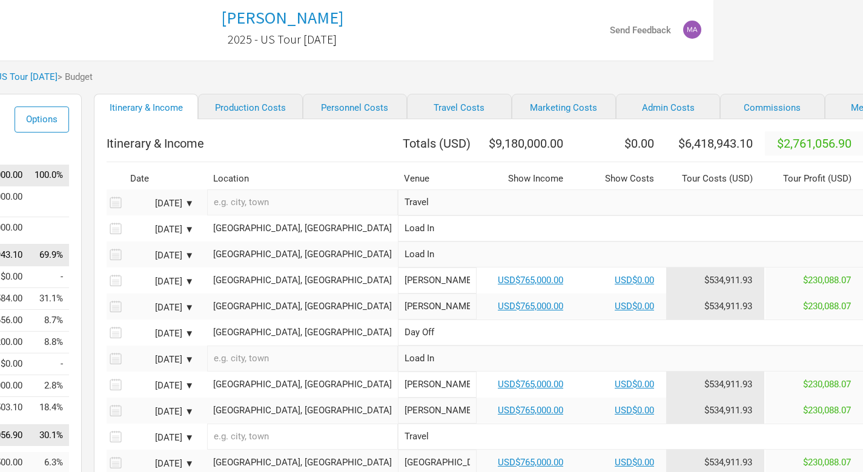
scroll to position [0, 150]
click at [498, 286] on link "USD$765,000.00" at bounding box center [530, 280] width 65 height 11
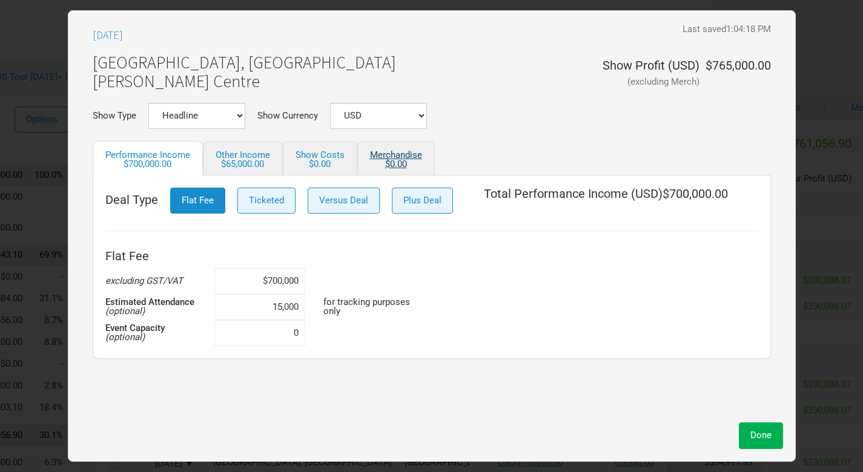
click at [389, 165] on div "$0.00" at bounding box center [396, 164] width 52 height 9
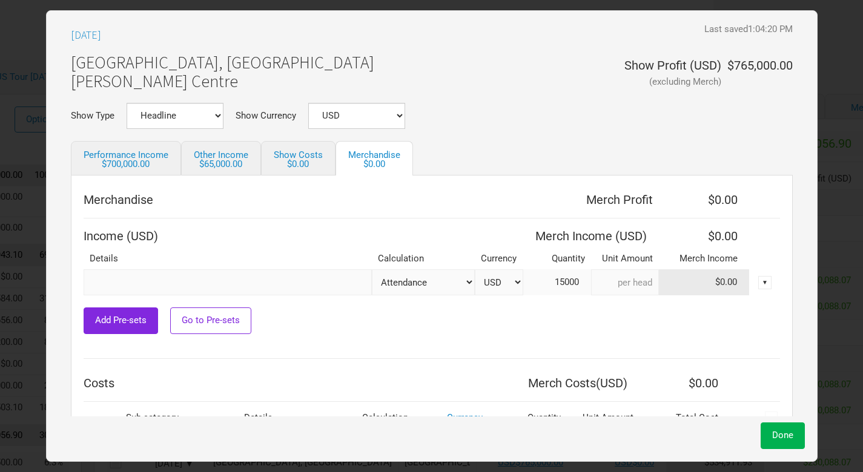
click at [631, 282] on input at bounding box center [625, 283] width 68 height 26
type input "$5"
click at [774, 434] on span "Done" at bounding box center [782, 435] width 21 height 11
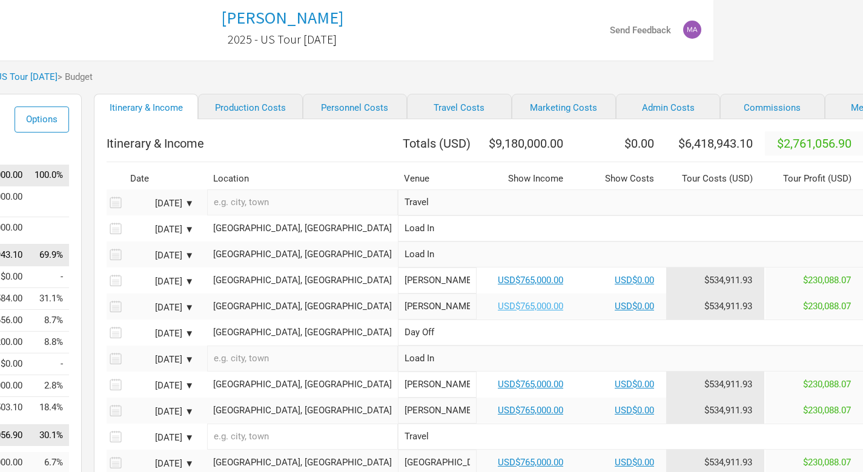
click at [498, 312] on link "USD$765,000.00" at bounding box center [530, 306] width 65 height 11
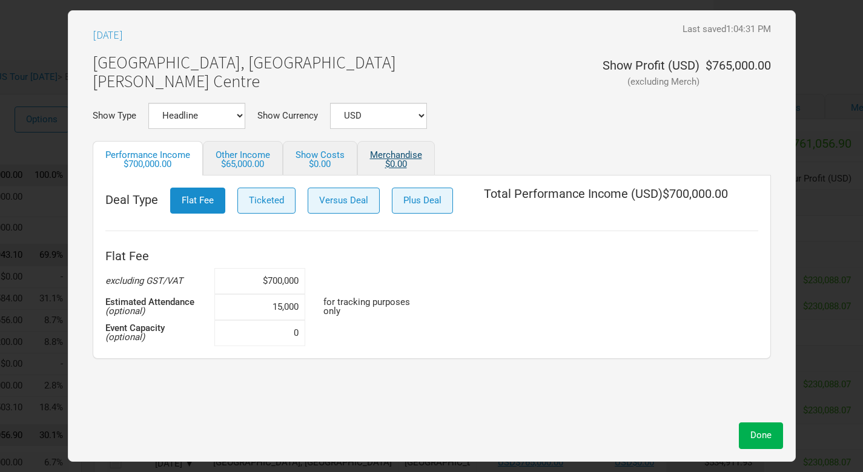
click at [388, 156] on link "Merchandise $0.00" at bounding box center [396, 158] width 78 height 35
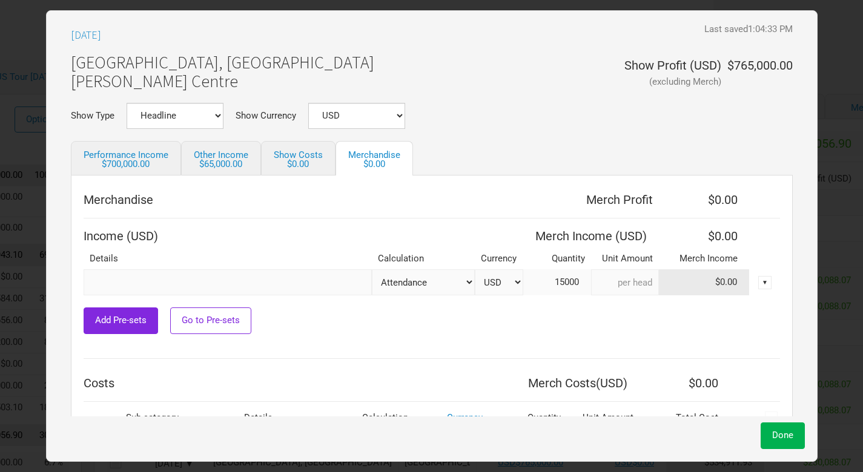
click at [635, 282] on input at bounding box center [625, 283] width 68 height 26
type input "$5"
click at [783, 435] on span "Done" at bounding box center [782, 435] width 21 height 11
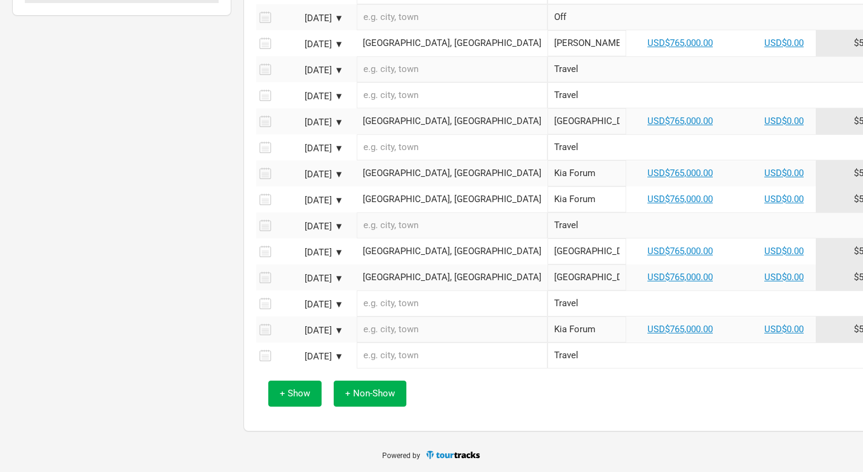
scroll to position [506, 0]
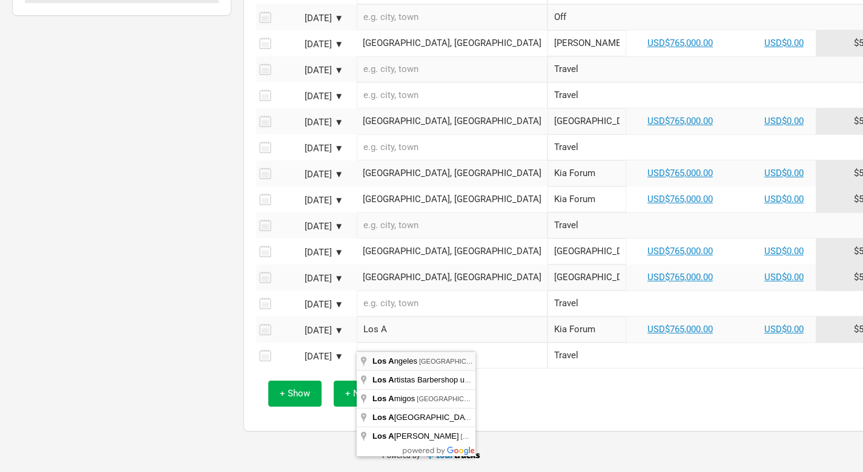
type input "[GEOGRAPHIC_DATA], [GEOGRAPHIC_DATA], [GEOGRAPHIC_DATA]"
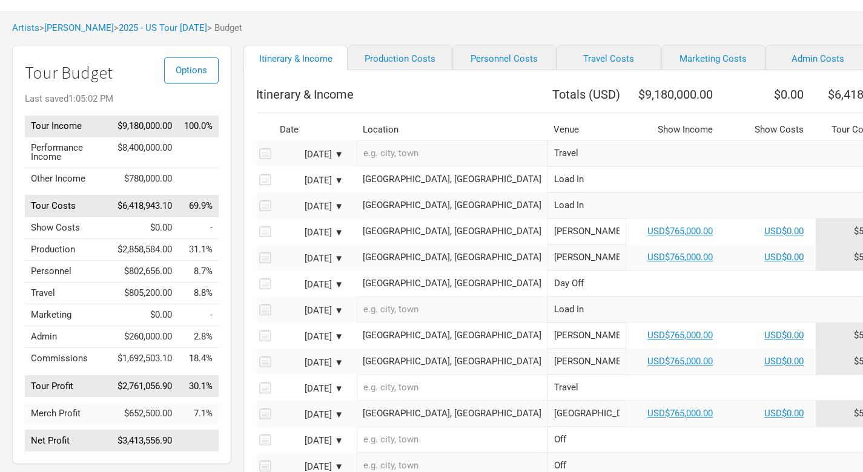
scroll to position [51, 0]
